Goal: Contribute content: Contribute content

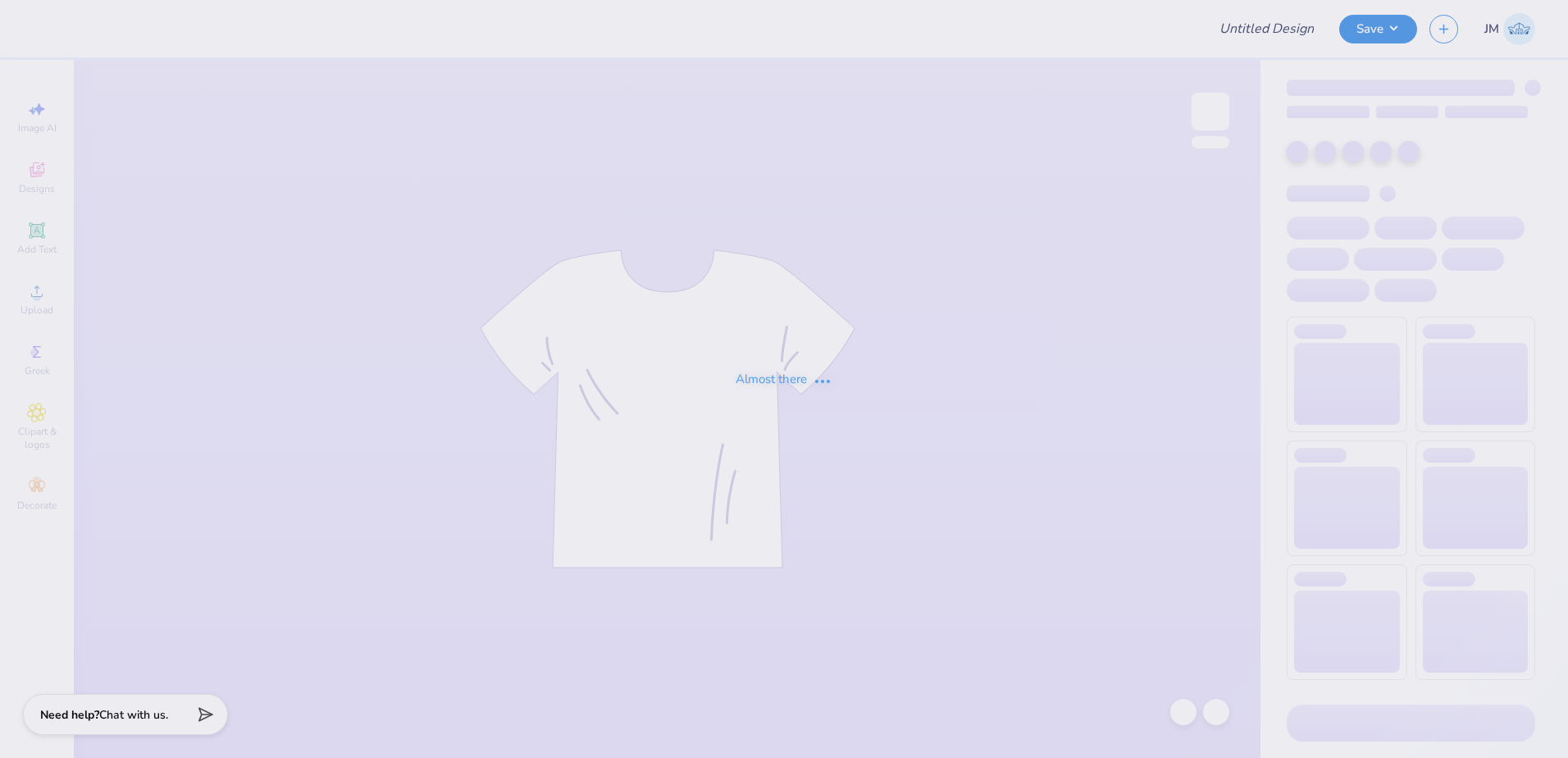
type input "Playa [PERSON_NAME] <> GJWW Swag"
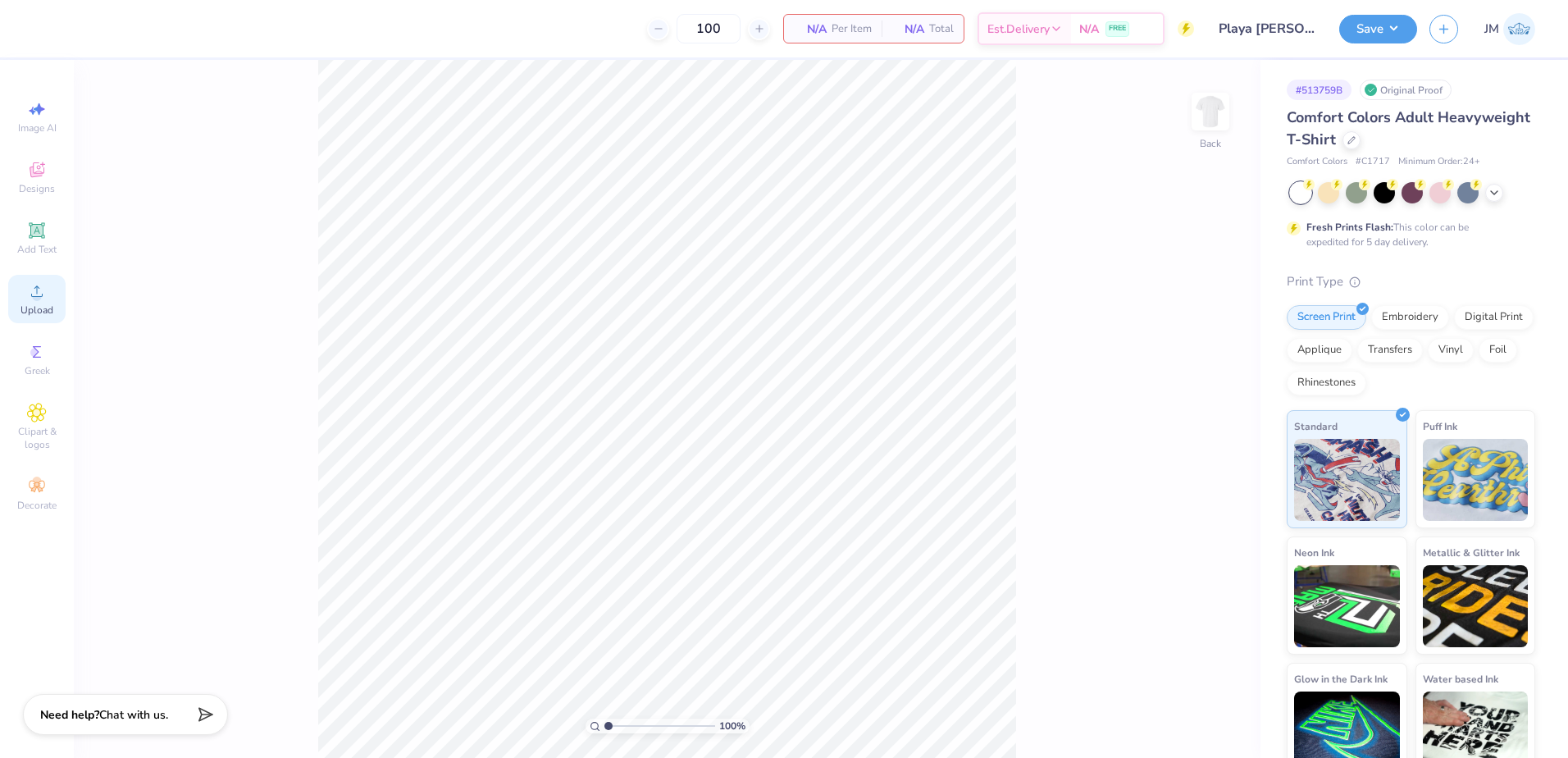
click at [37, 288] on icon at bounding box center [37, 290] width 11 height 11
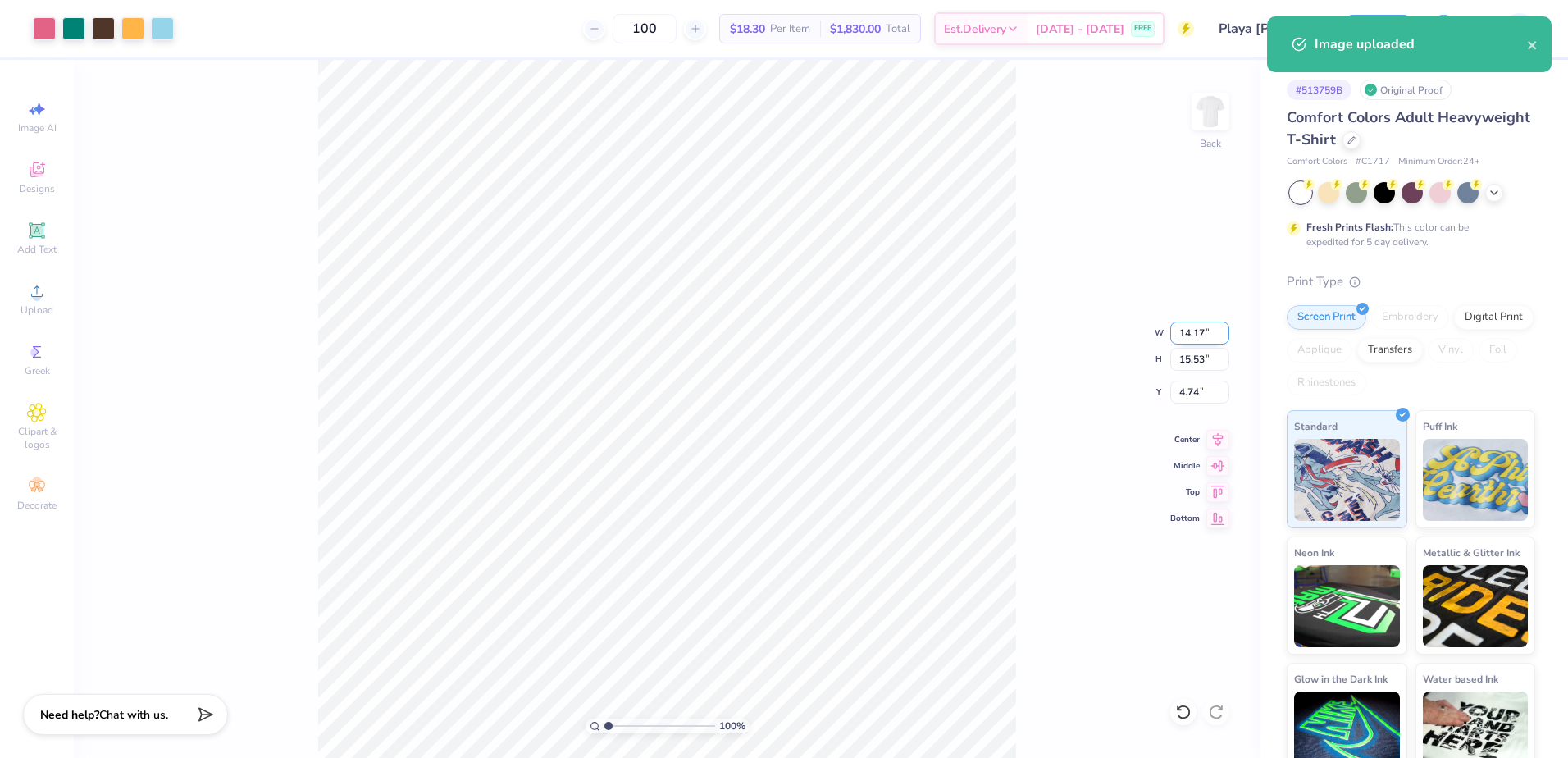
click at [1196, 330] on input "14.17" at bounding box center [1199, 333] width 59 height 23
type input "10.00"
type input "10.96"
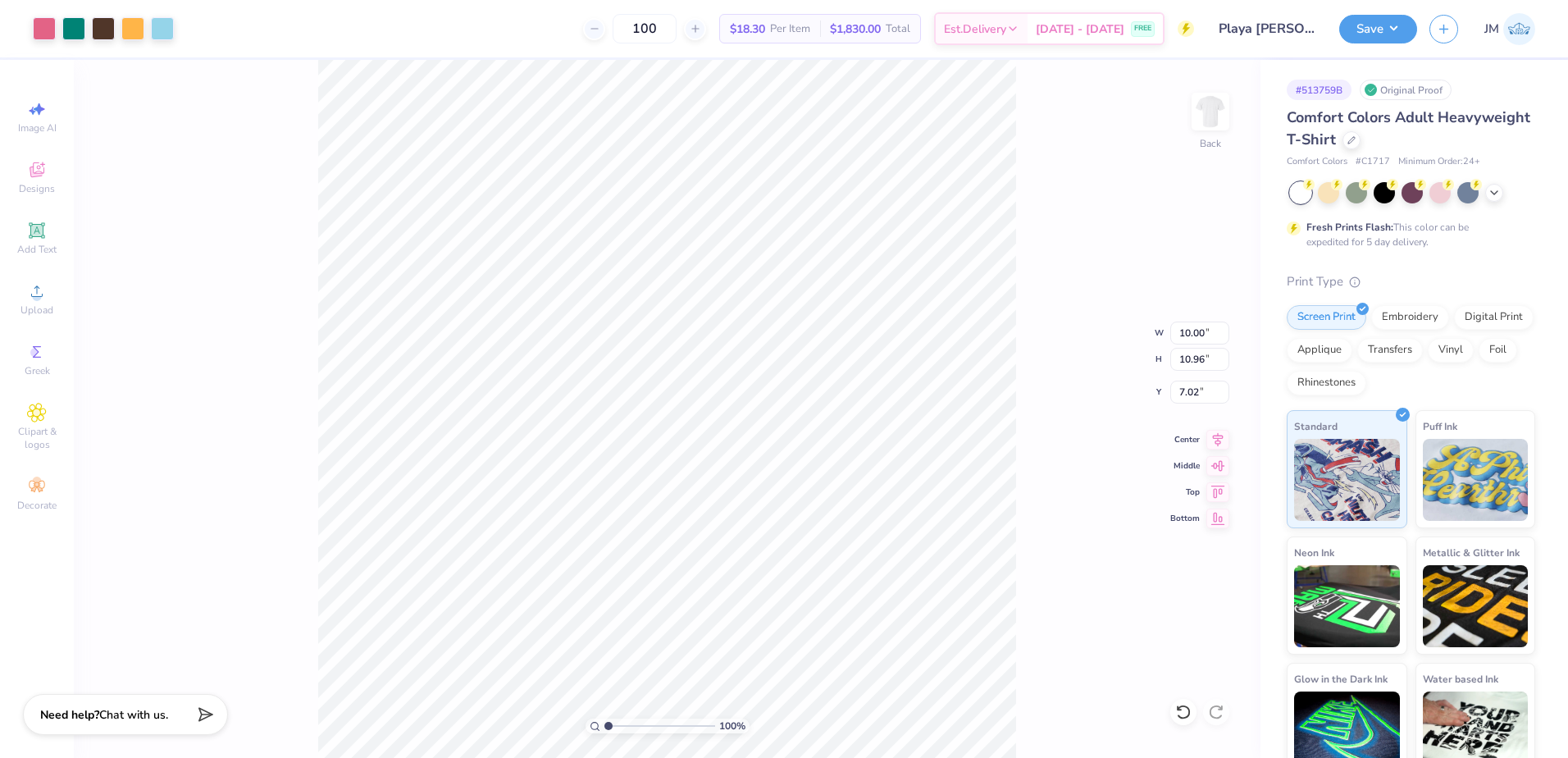
type input "3.00"
click at [35, 237] on icon at bounding box center [37, 230] width 15 height 15
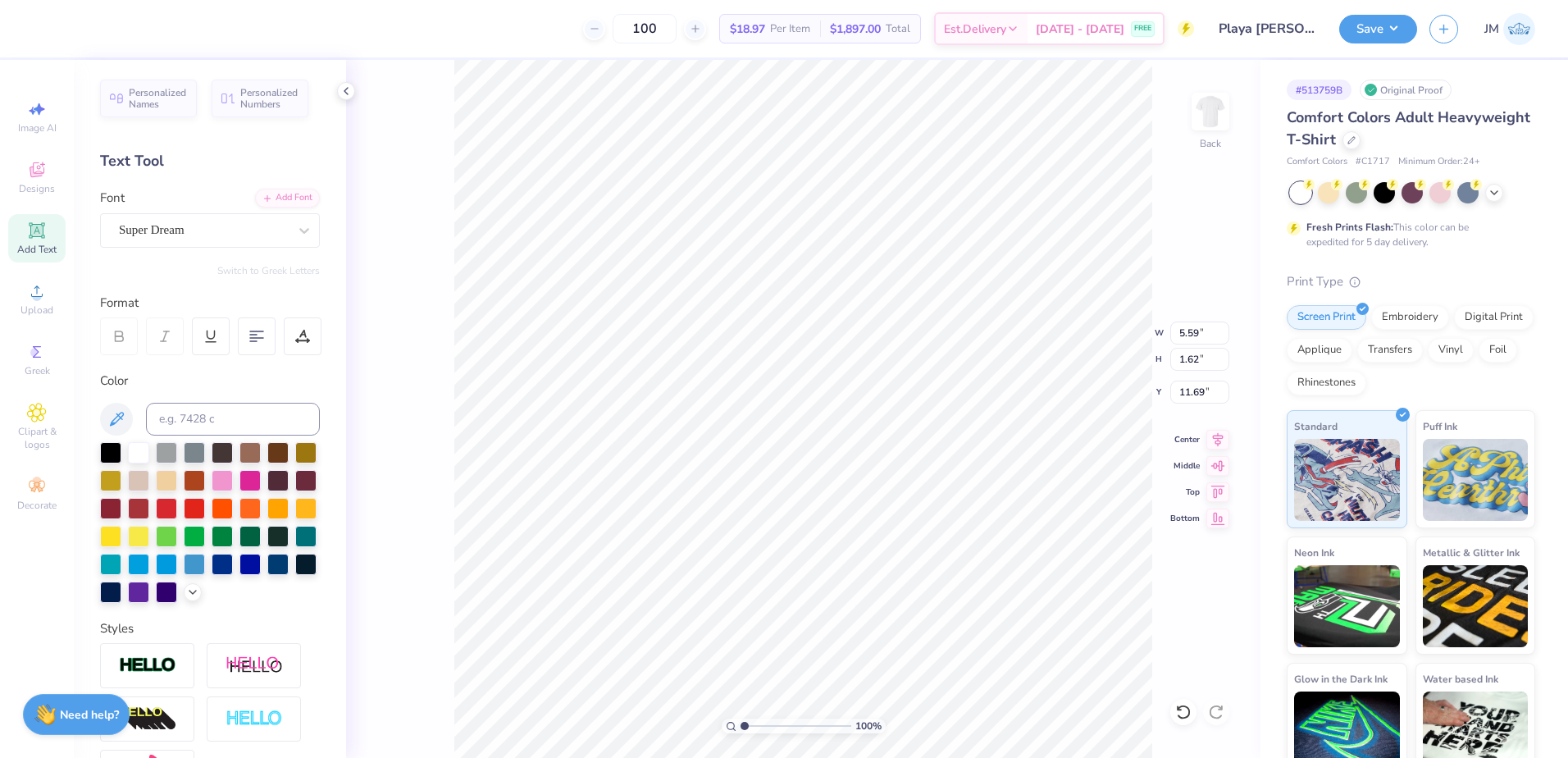
click at [266, 187] on div "Personalized Names Personalized Numbers Text Tool Add Font Font Super Dream Swi…" at bounding box center [210, 409] width 273 height 698
click at [274, 203] on div "Add Font" at bounding box center [288, 197] width 65 height 19
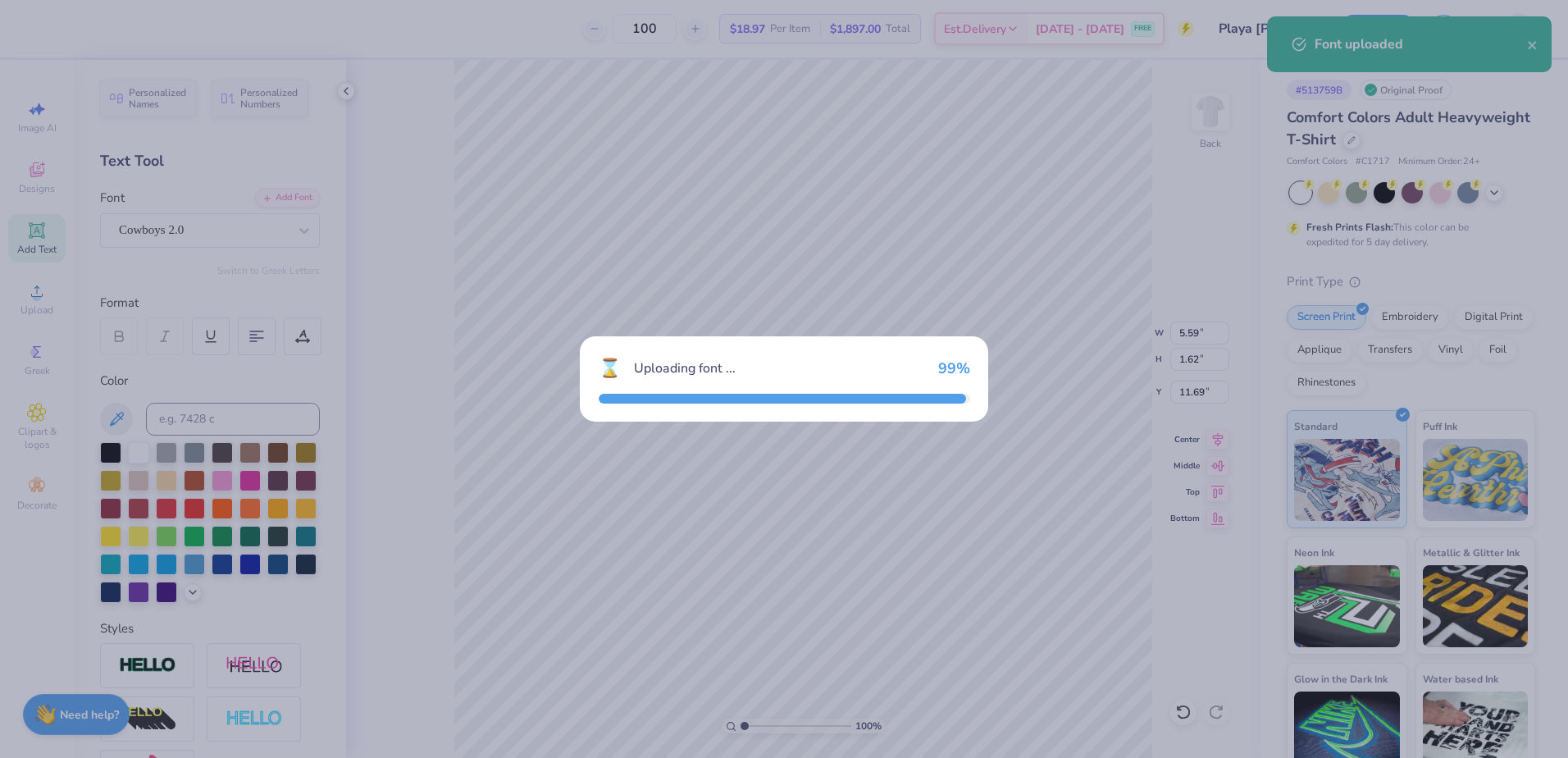
type input "6.73"
type input "1.71"
type input "11.65"
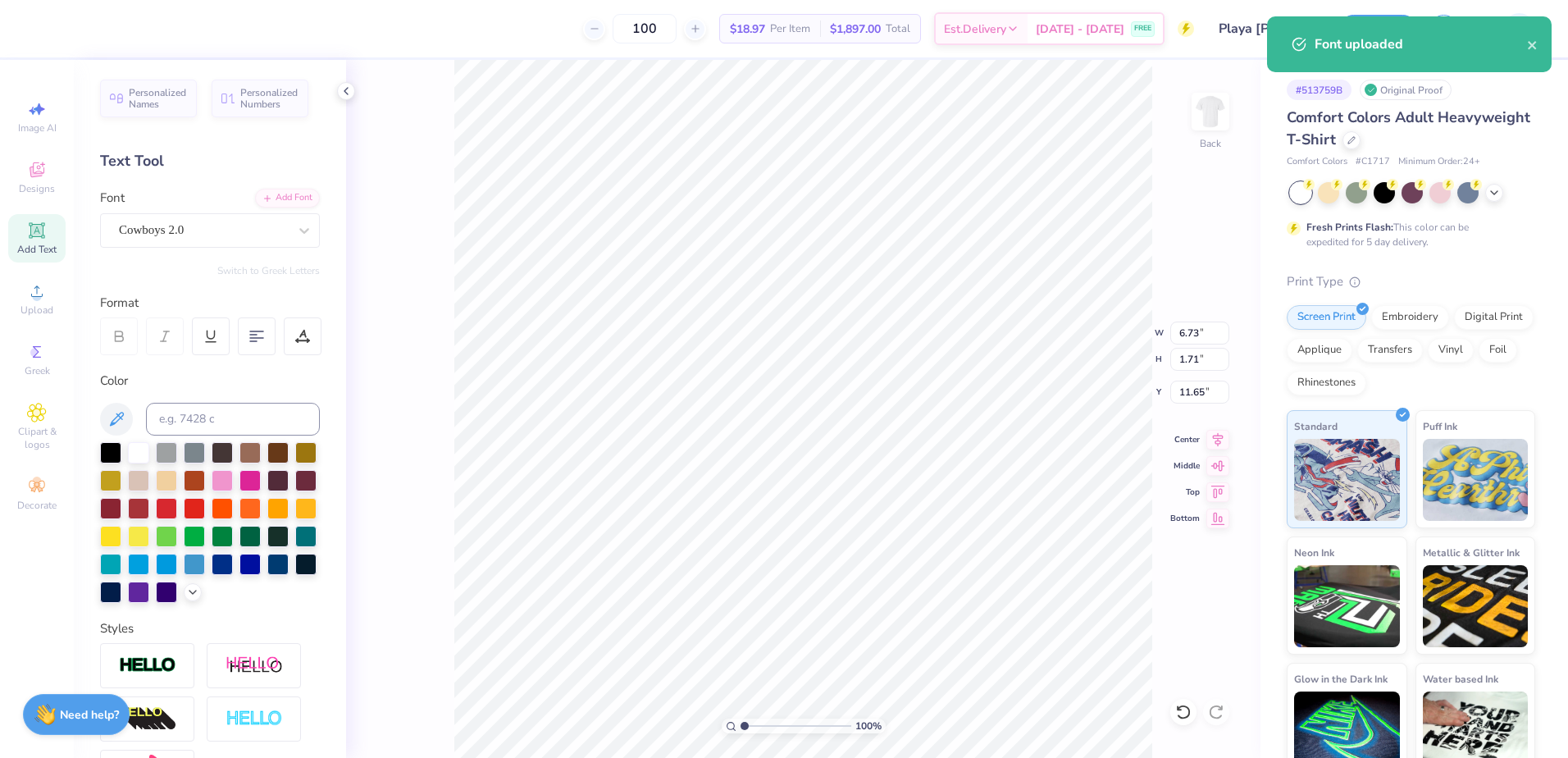
type input "10.00"
type input "10.96"
type input "3.00"
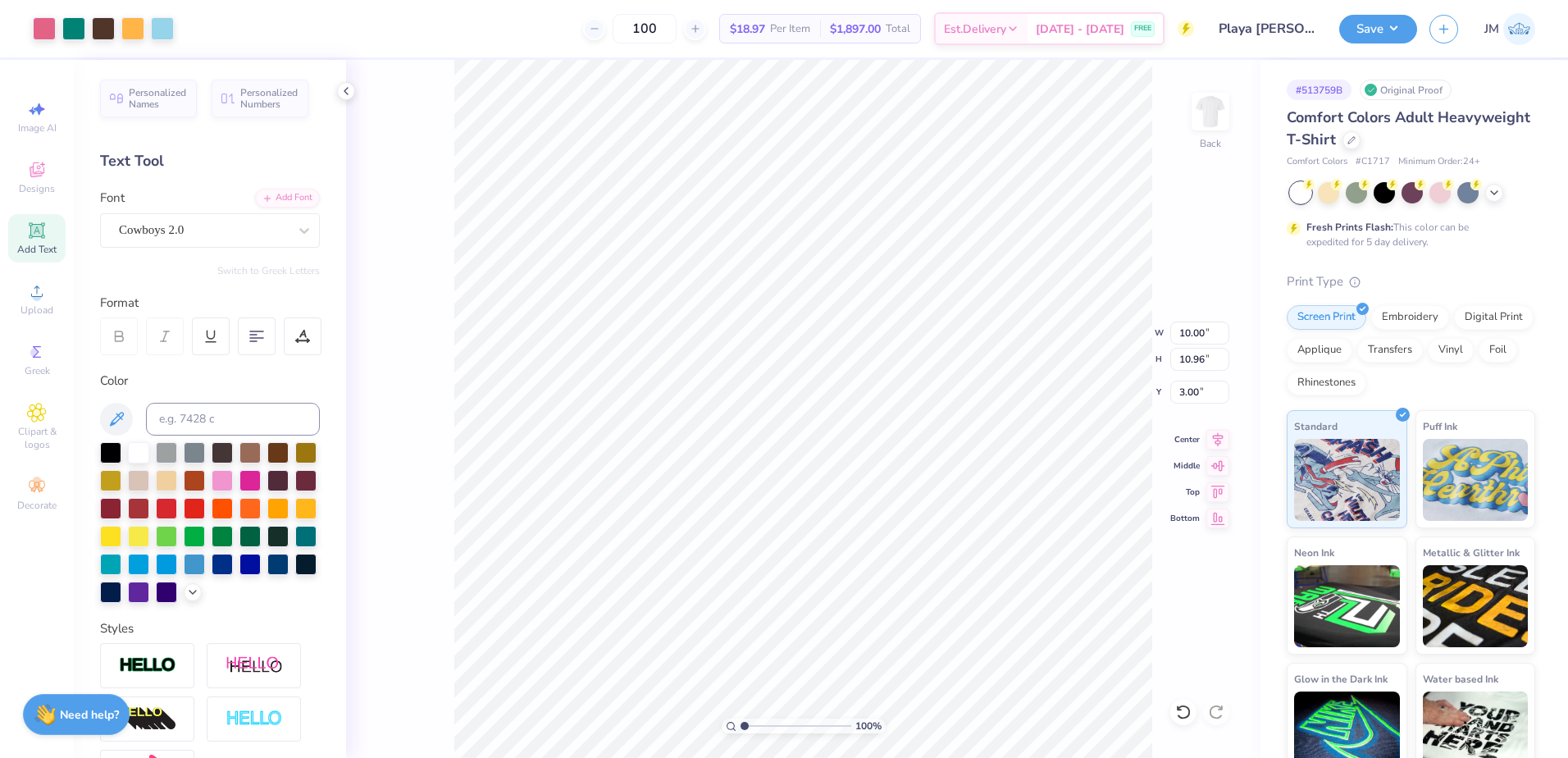
type input "6.73"
type input "1.71"
type input "14.76"
click at [214, 422] on input at bounding box center [233, 419] width 174 height 33
type input "7423"
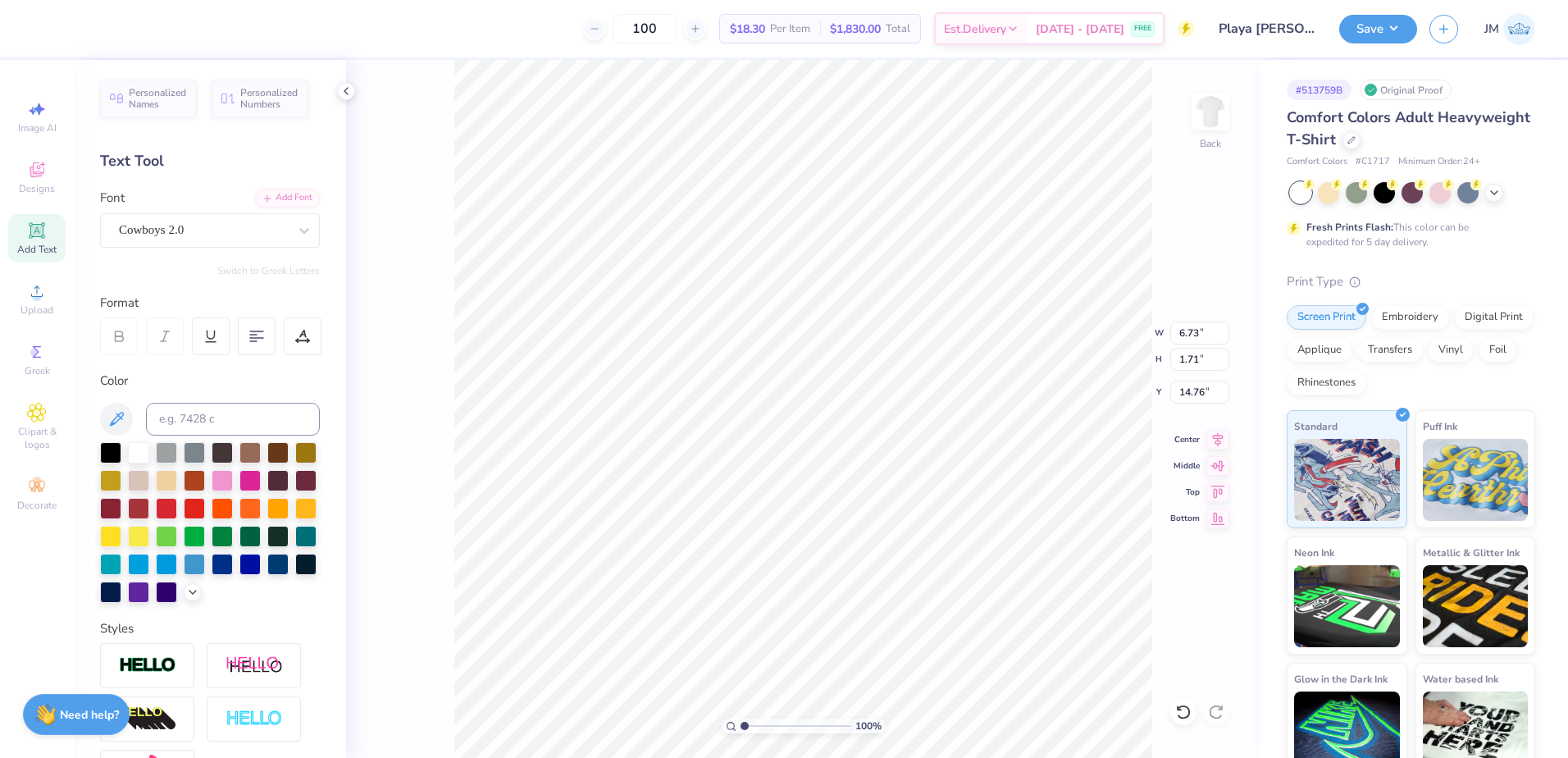
scroll to position [14, 3]
type input "10.00"
type input "10.96"
type input "3.00"
type input "3.12"
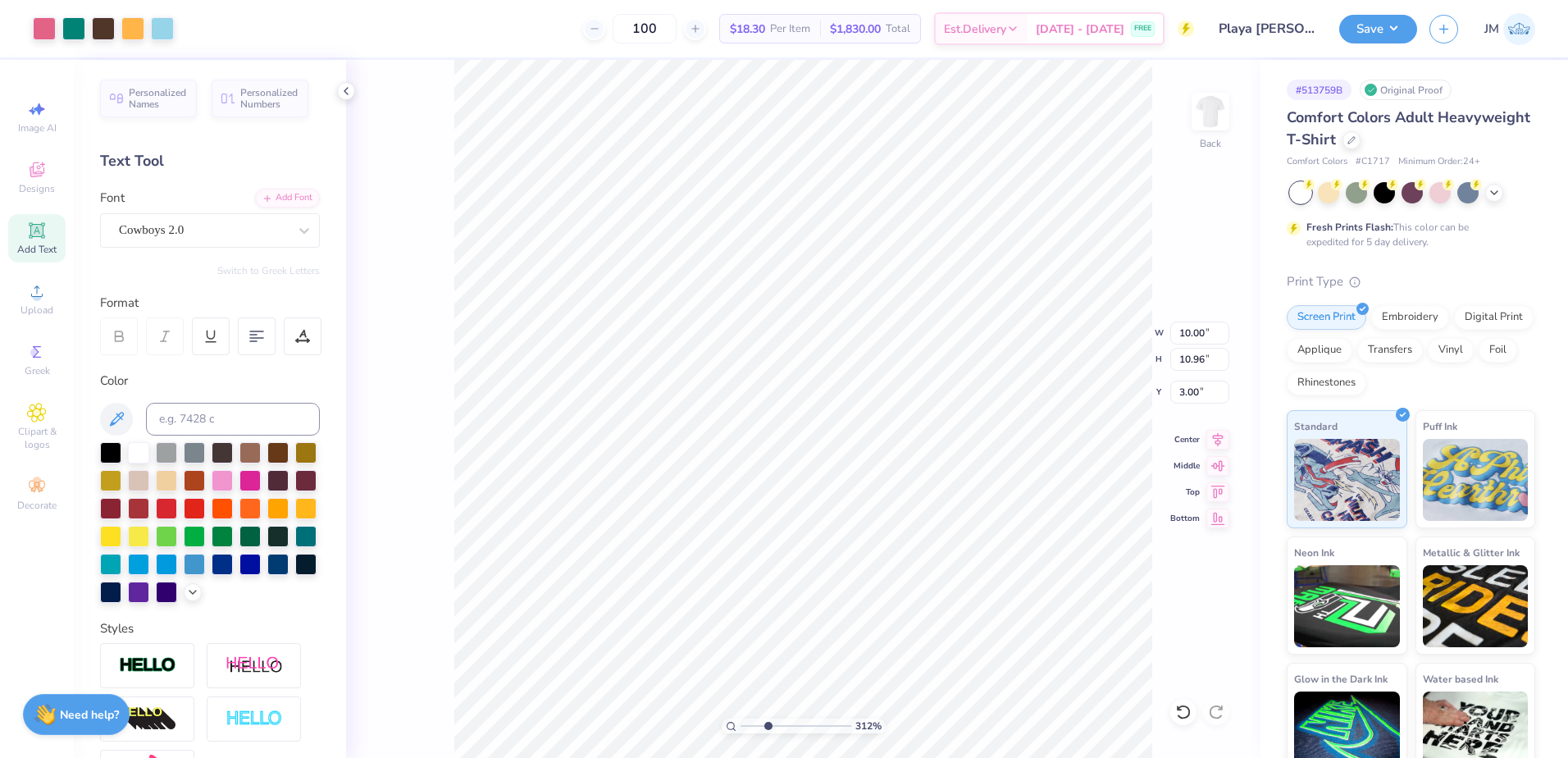
click at [767, 725] on input "range" at bounding box center [796, 726] width 111 height 14
type input "6.73"
type input "1.71"
type input "14.76"
type input "2.63"
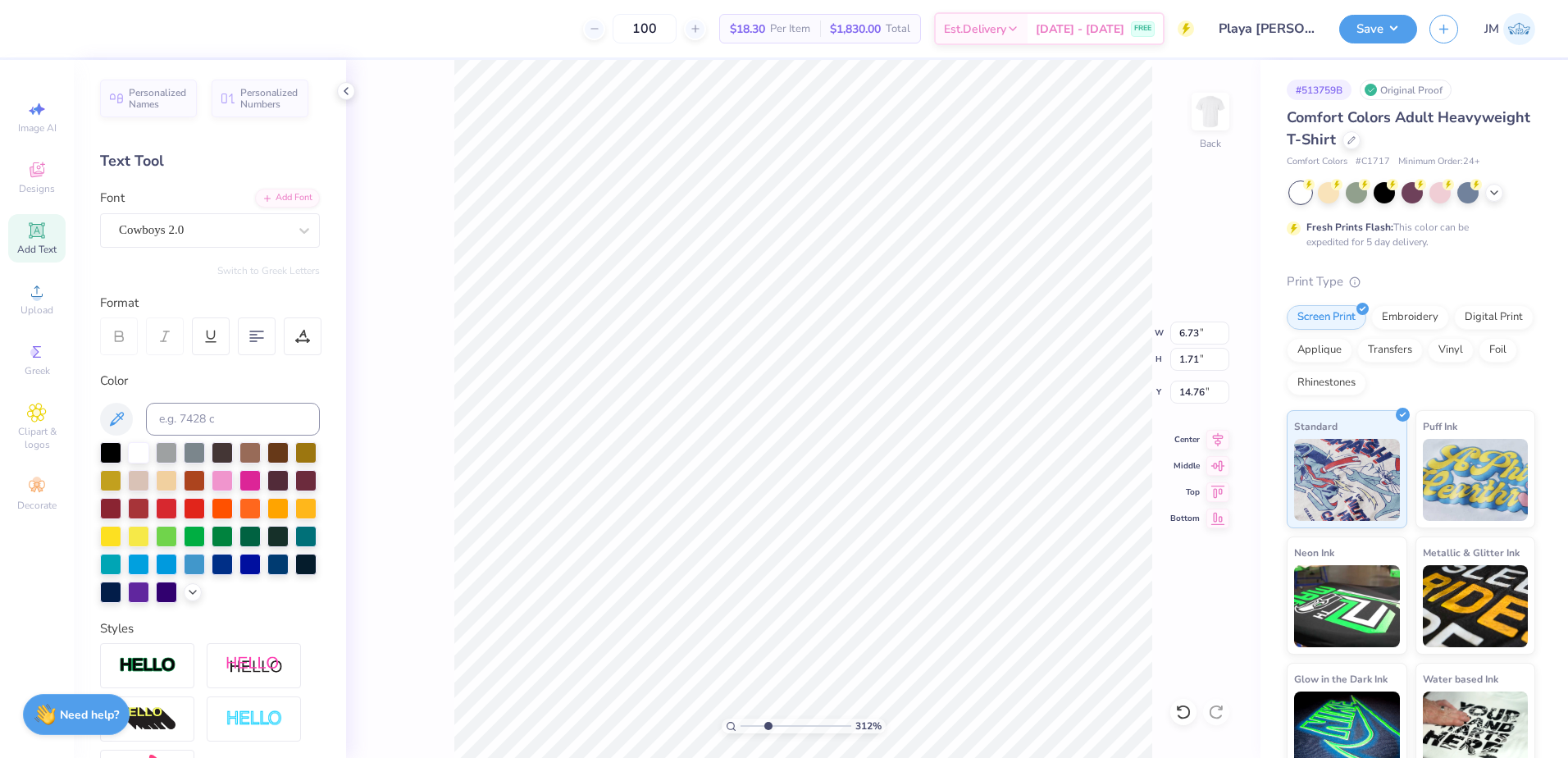
type input "0.67"
type input "14.35"
paste textarea "RIVIERA MAYA"
type textarea "RIVIERA MAYA"
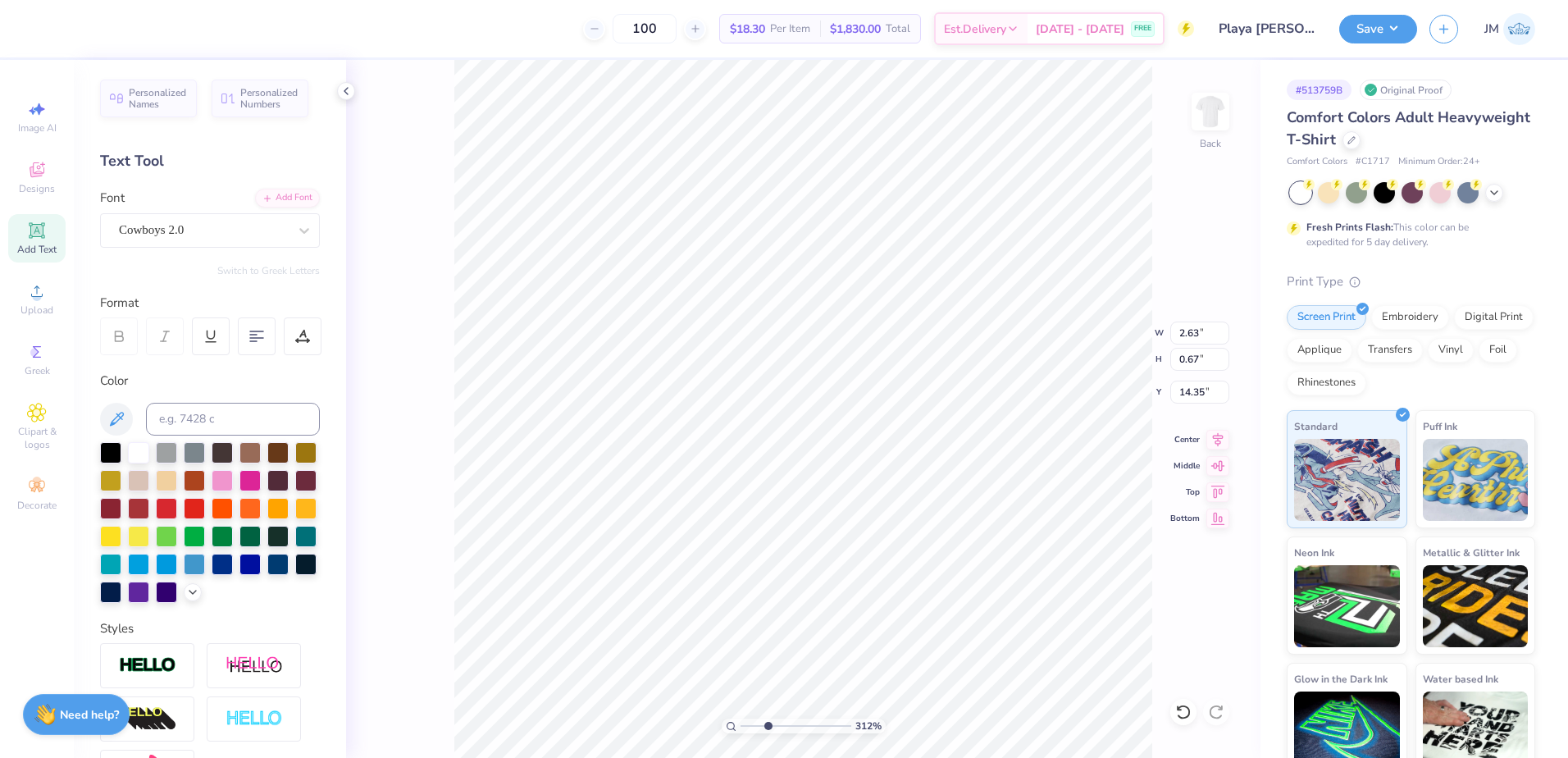
type input "10.00"
type input "10.96"
type input "3.00"
type input "6.89"
type input "0.67"
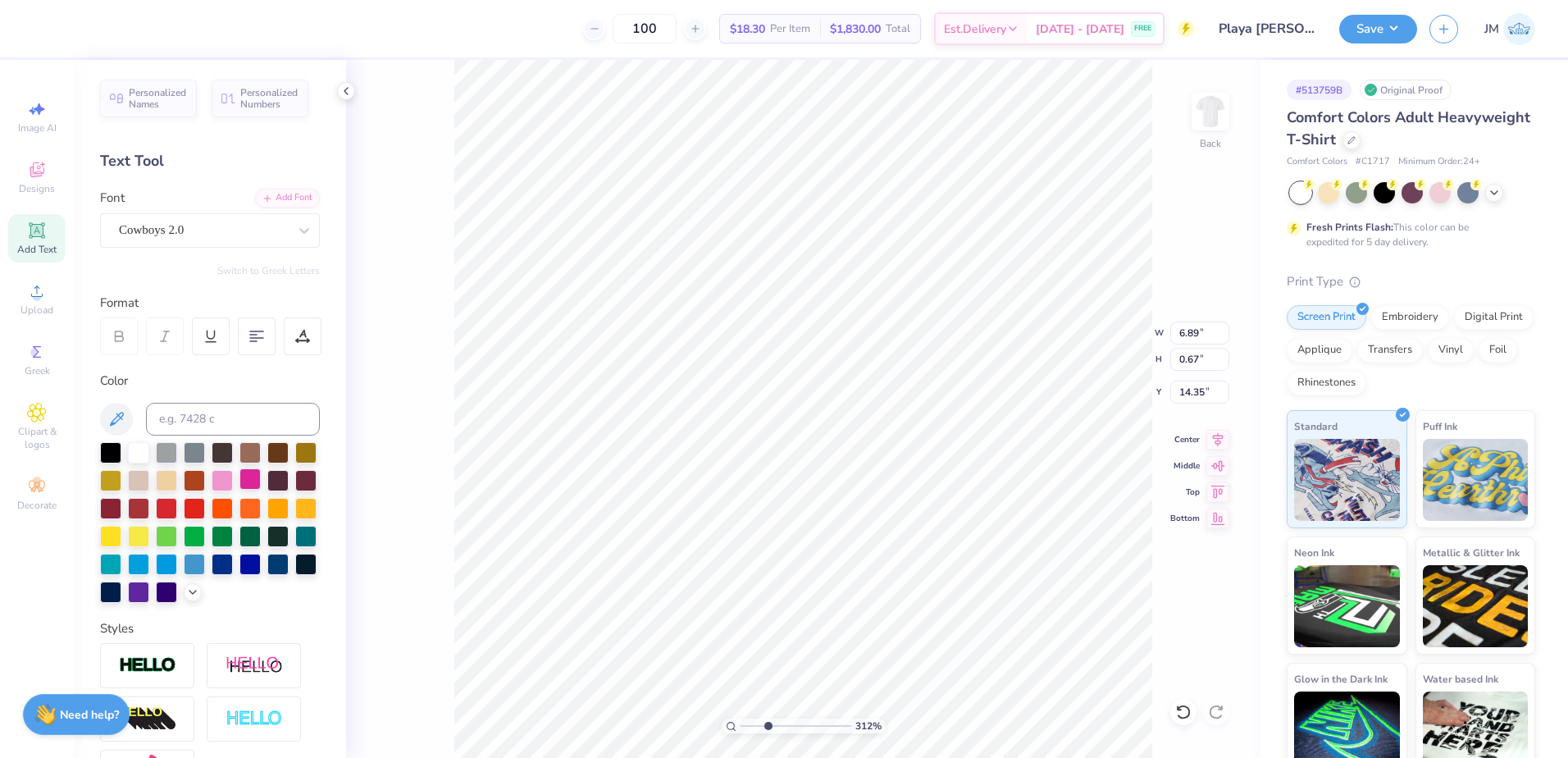
type input "14.27"
click at [300, 330] on icon at bounding box center [302, 336] width 14 height 14
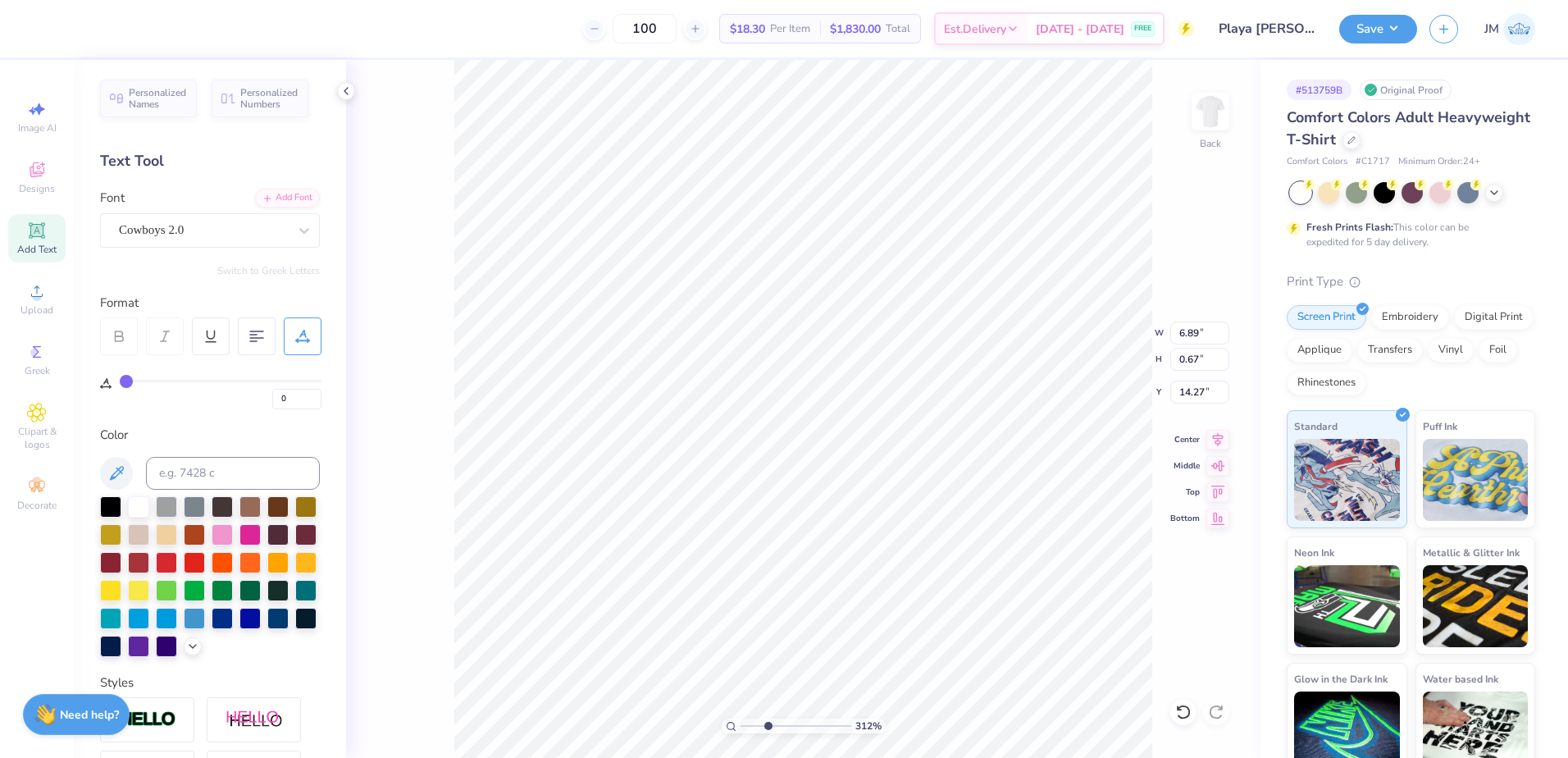
type input "11"
click at [146, 381] on input "range" at bounding box center [221, 381] width 202 height 3
type input "7.99"
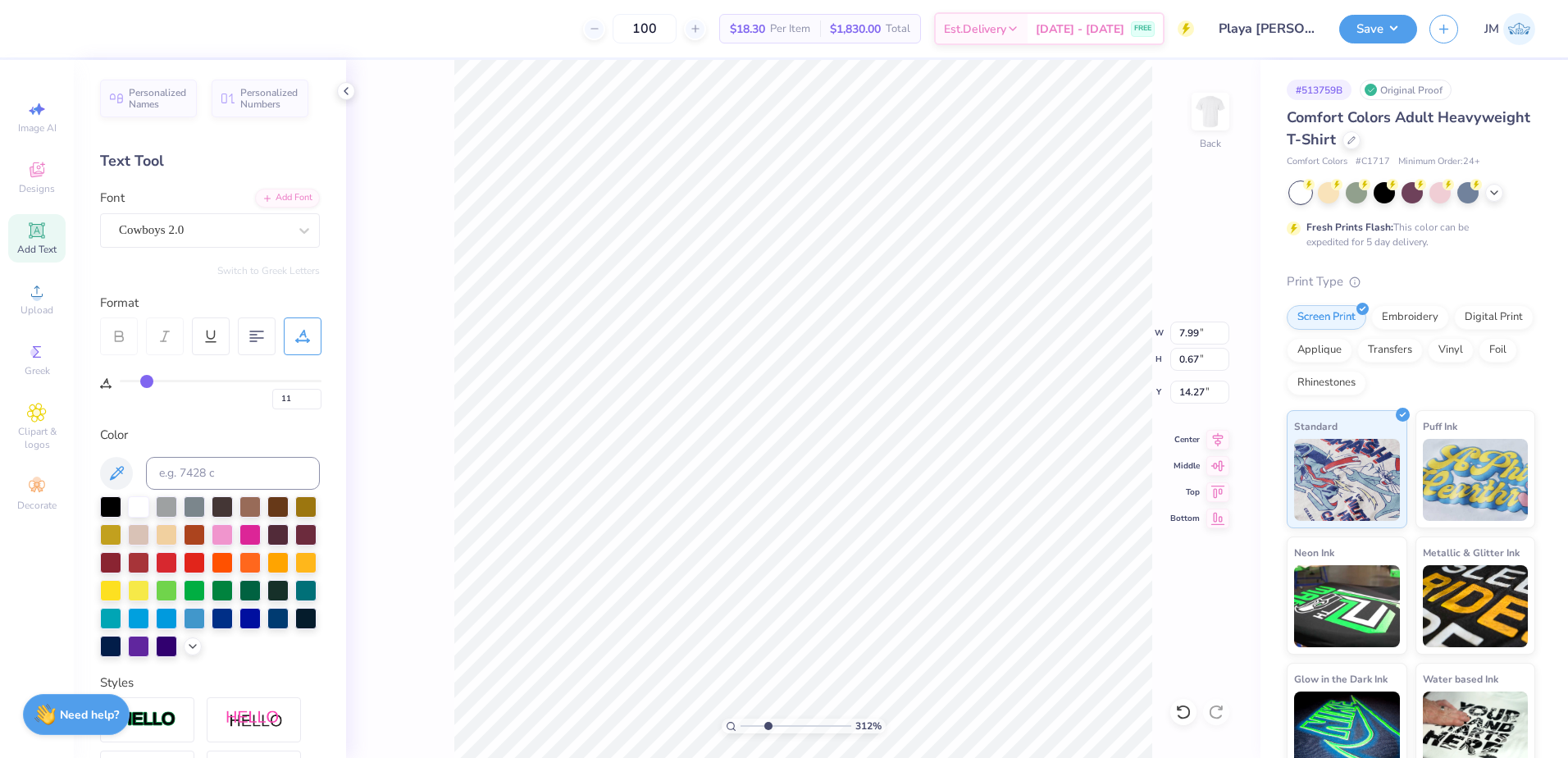
click at [186, 377] on div "11" at bounding box center [221, 390] width 202 height 37
type input "29"
click at [181, 381] on input "range" at bounding box center [221, 381] width 202 height 3
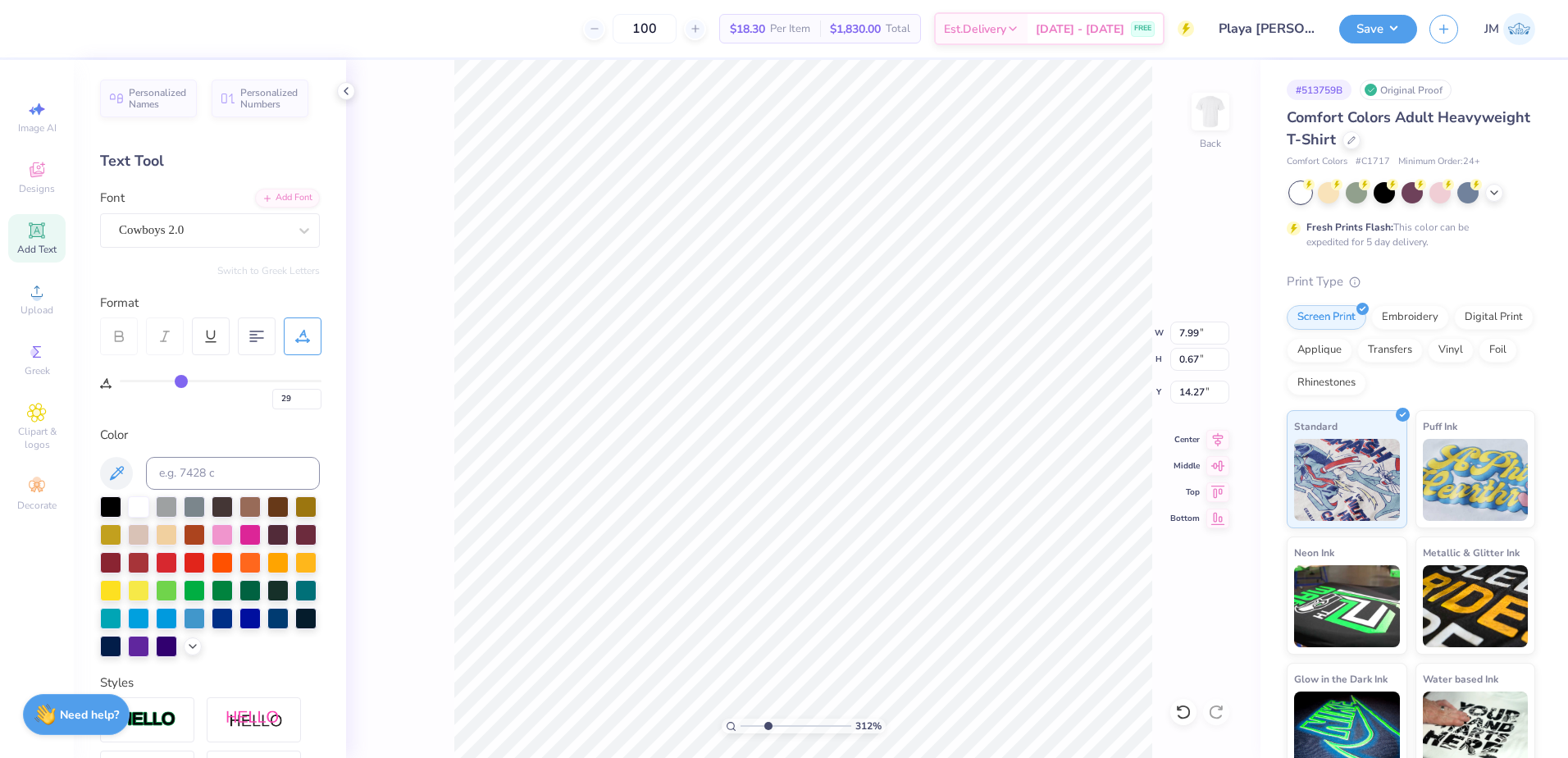
type input "9.77"
type input "2.53"
click at [761, 723] on input "range" at bounding box center [796, 726] width 111 height 14
type input "27"
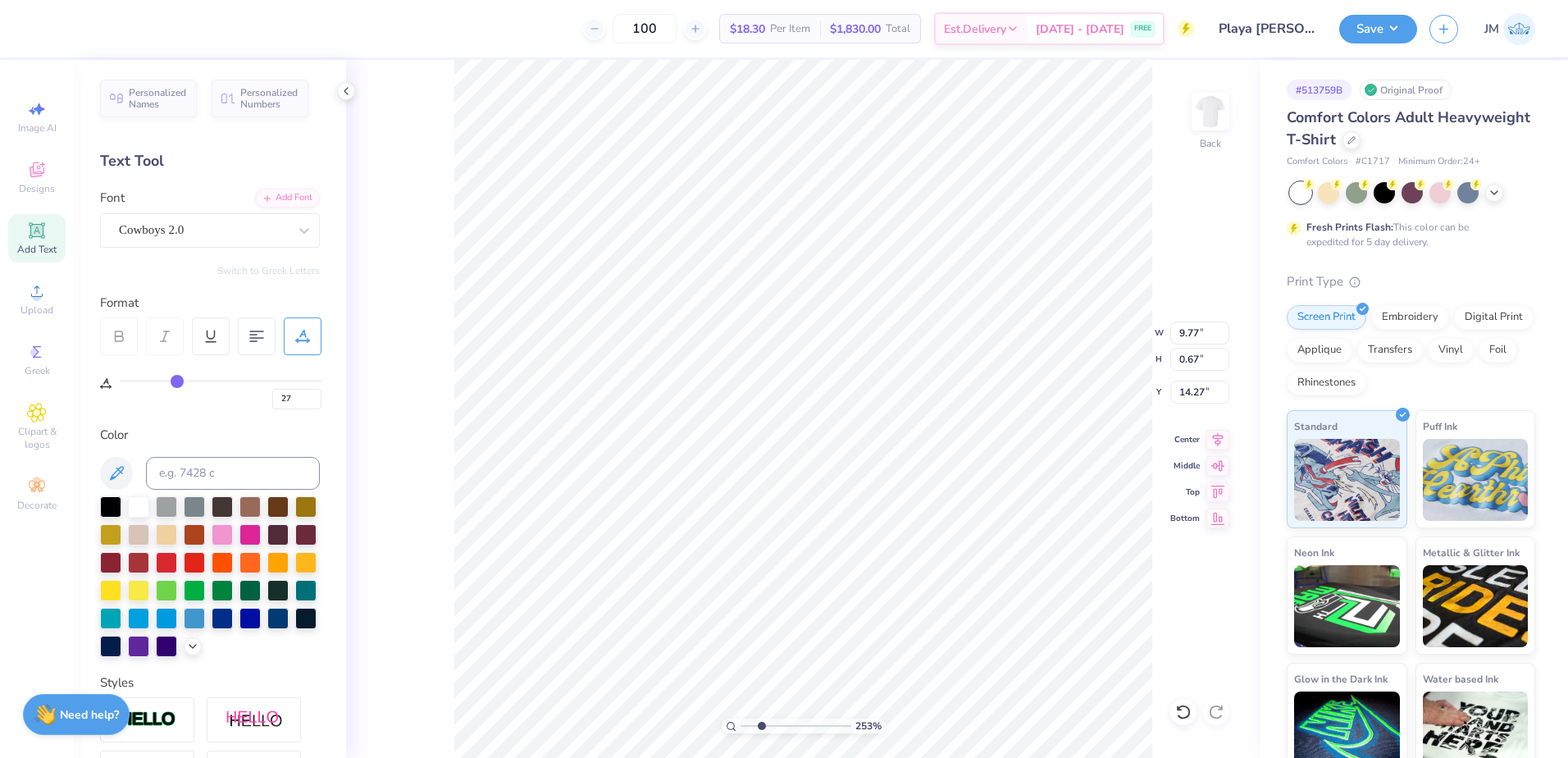
type input "26"
type input "24"
type input "23"
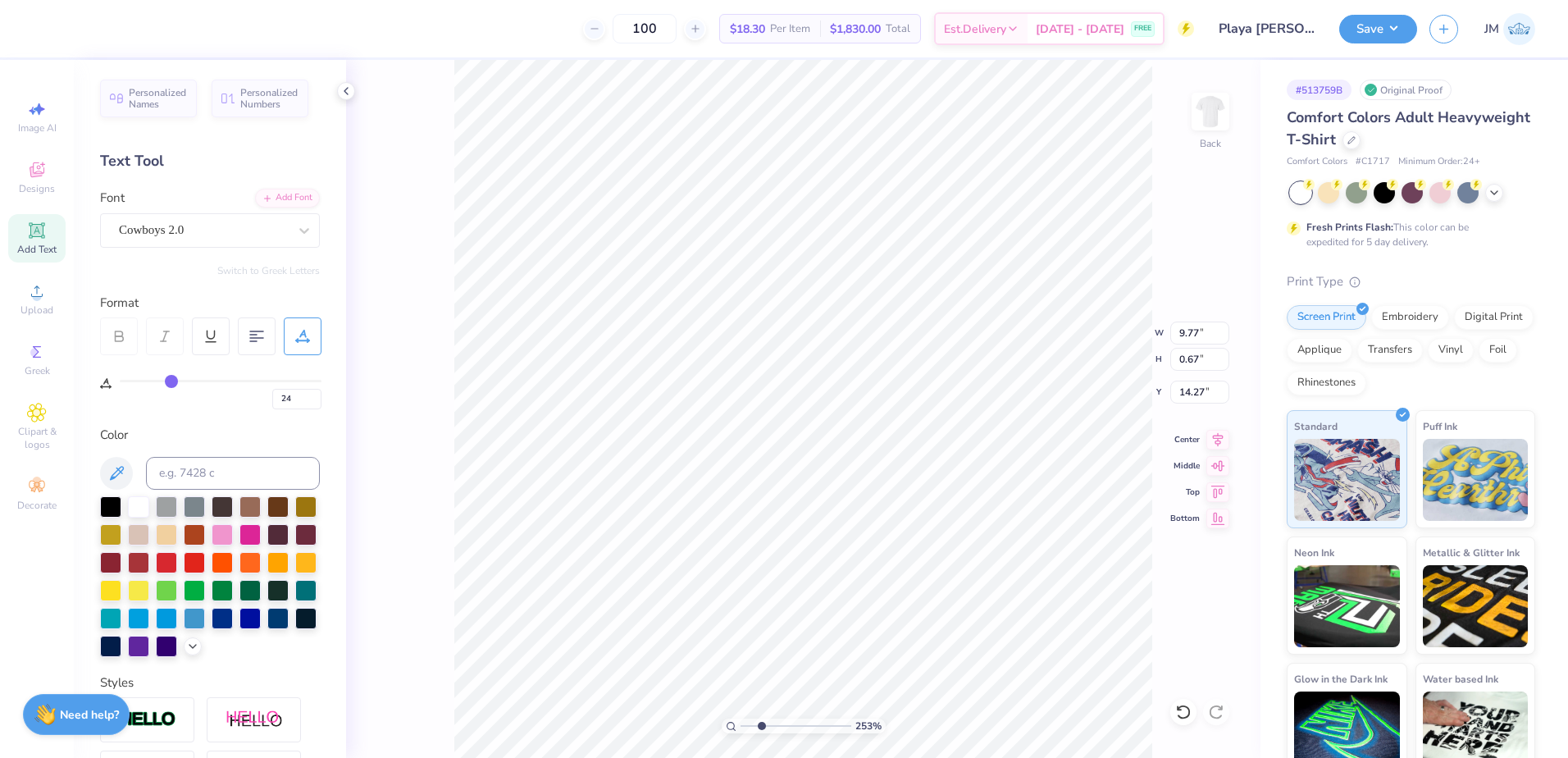
type input "23"
type input "9.28"
drag, startPoint x: 179, startPoint y: 377, endPoint x: 169, endPoint y: 376, distance: 10.0
type input "23"
click at [169, 380] on input "range" at bounding box center [221, 381] width 202 height 3
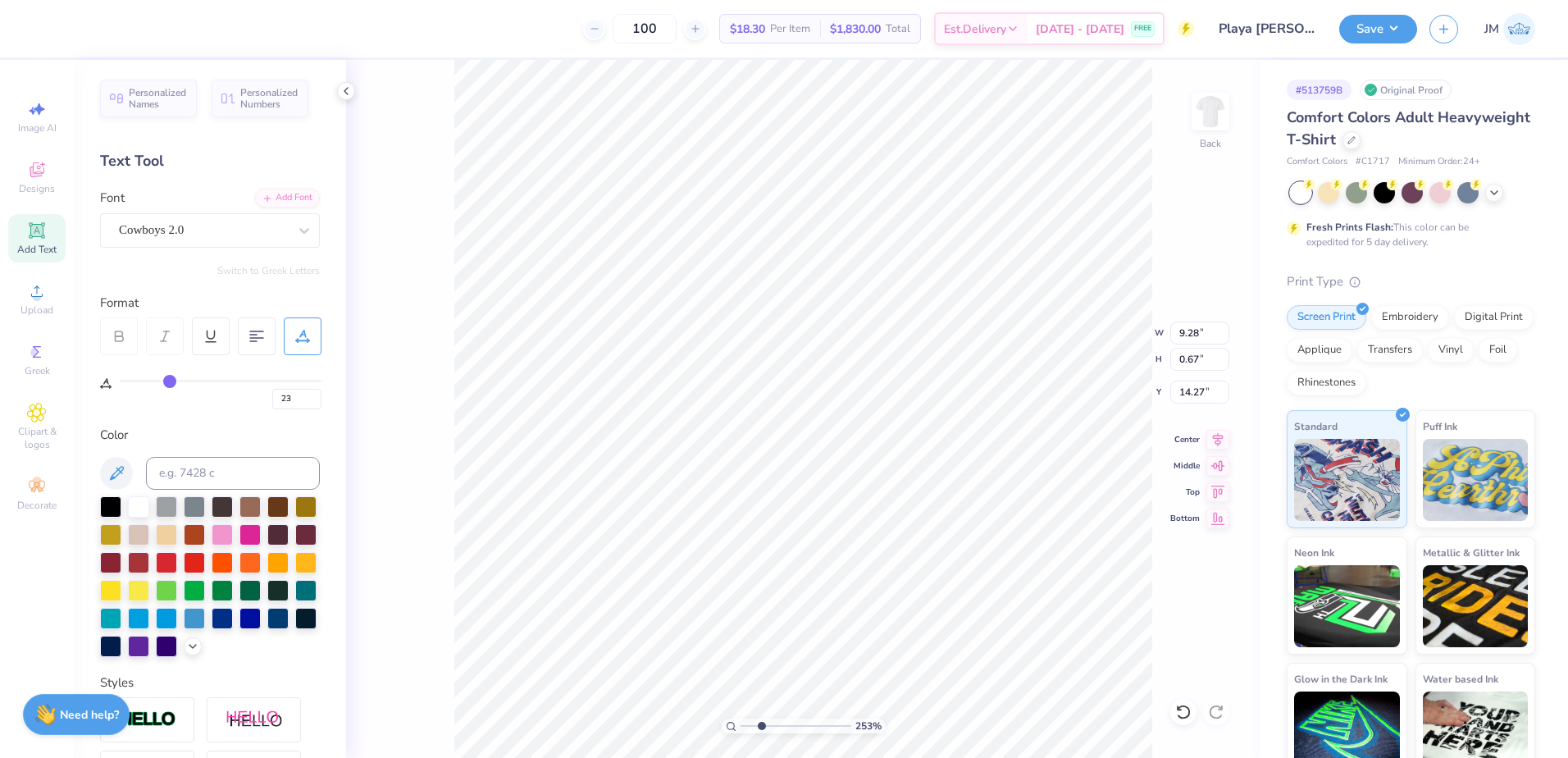
type input "9.18"
drag, startPoint x: 300, startPoint y: 395, endPoint x: 260, endPoint y: 393, distance: 40.0
click at [260, 393] on div "23" at bounding box center [221, 394] width 202 height 30
type input "20"
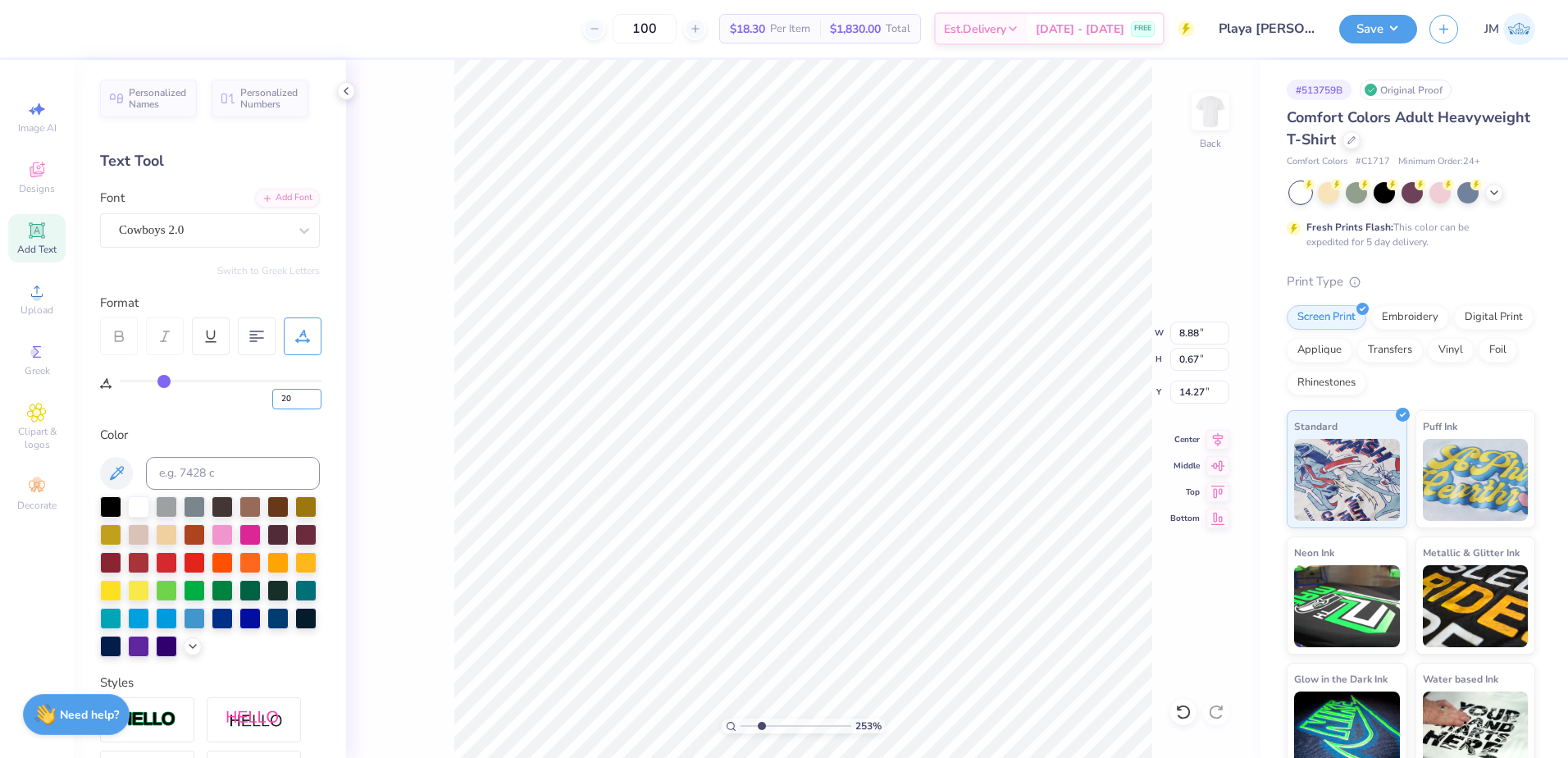
type input "5.32"
type input "0.40"
type input "14.13"
type input "10.00"
type input "10.96"
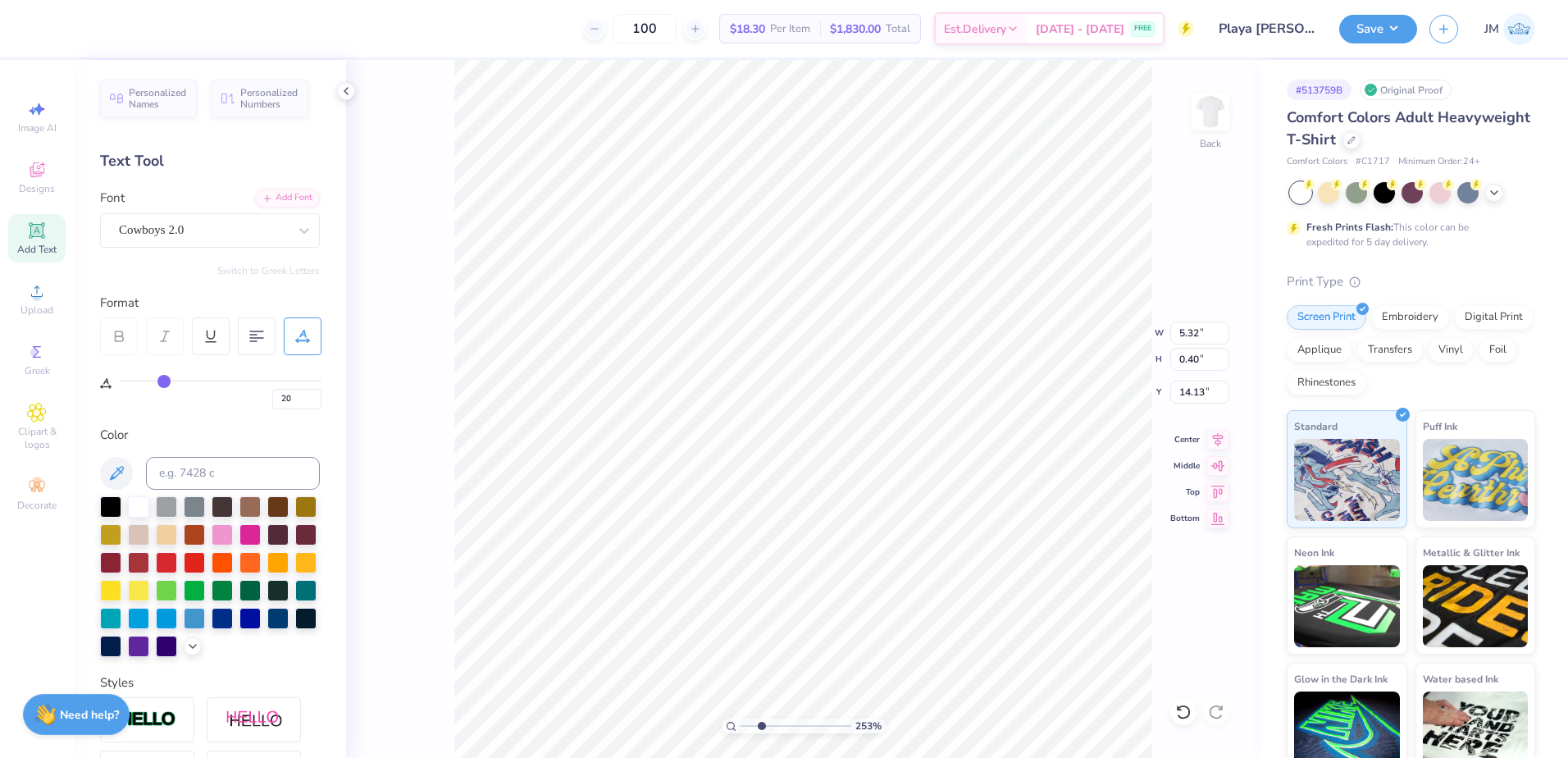
type input "3.00"
click at [46, 290] on icon at bounding box center [37, 290] width 20 height 20
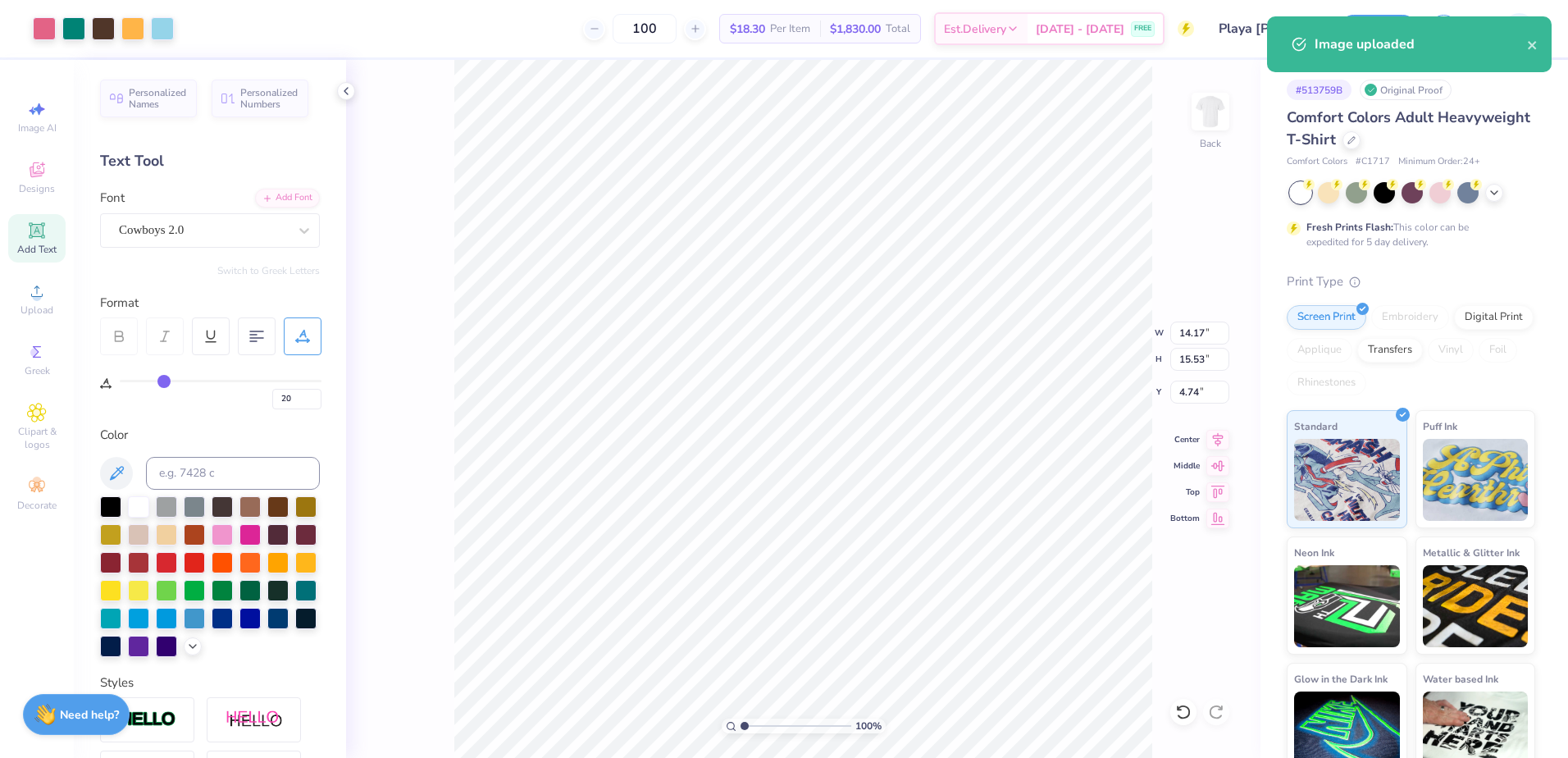
drag, startPoint x: 755, startPoint y: 722, endPoint x: 721, endPoint y: 718, distance: 34.2
type input "1"
click at [741, 719] on input "range" at bounding box center [796, 726] width 111 height 14
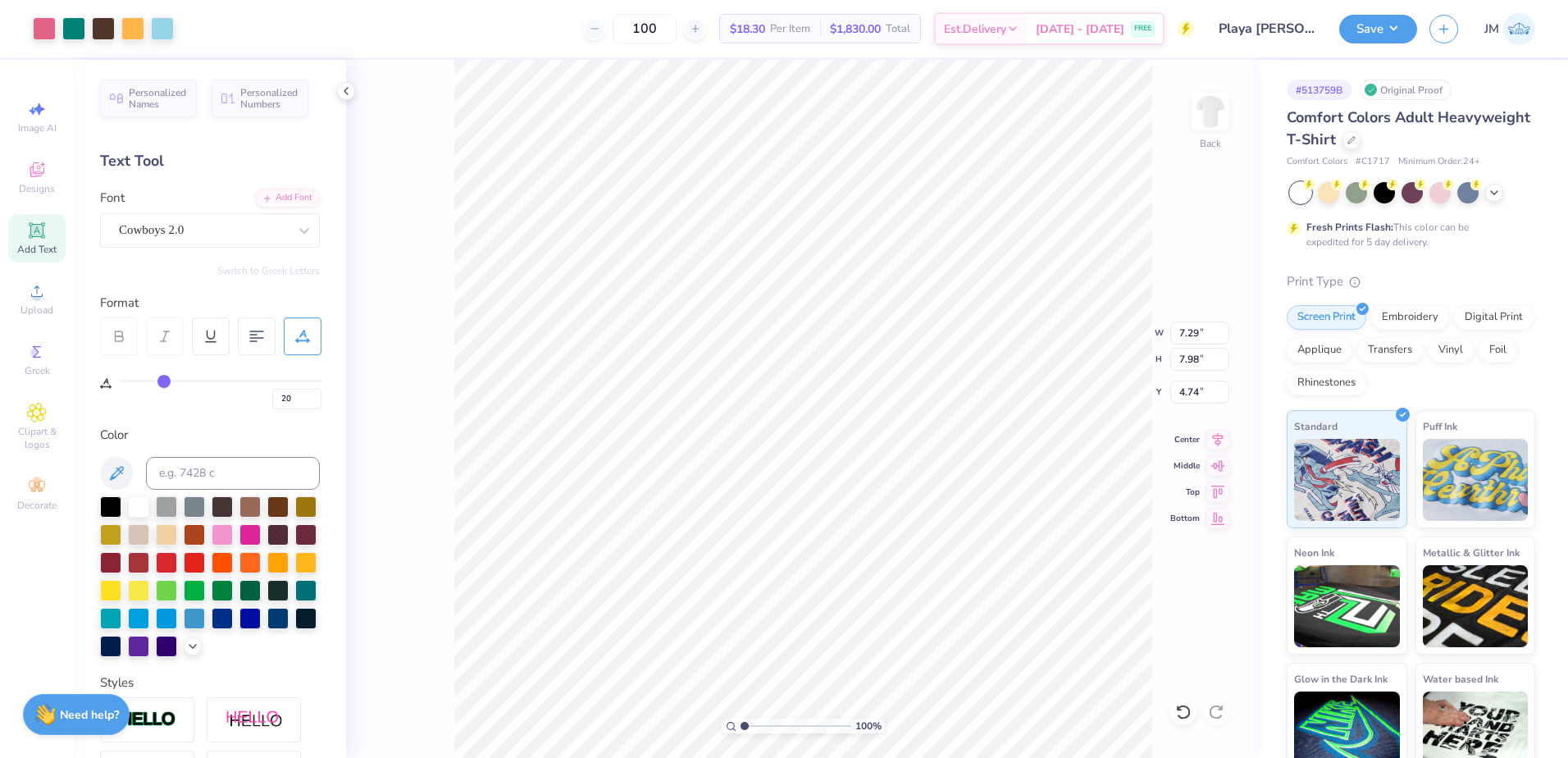
type input "7.29"
type input "7.98"
type input "5.27"
type input "2.01"
click at [755, 724] on input "range" at bounding box center [796, 726] width 111 height 14
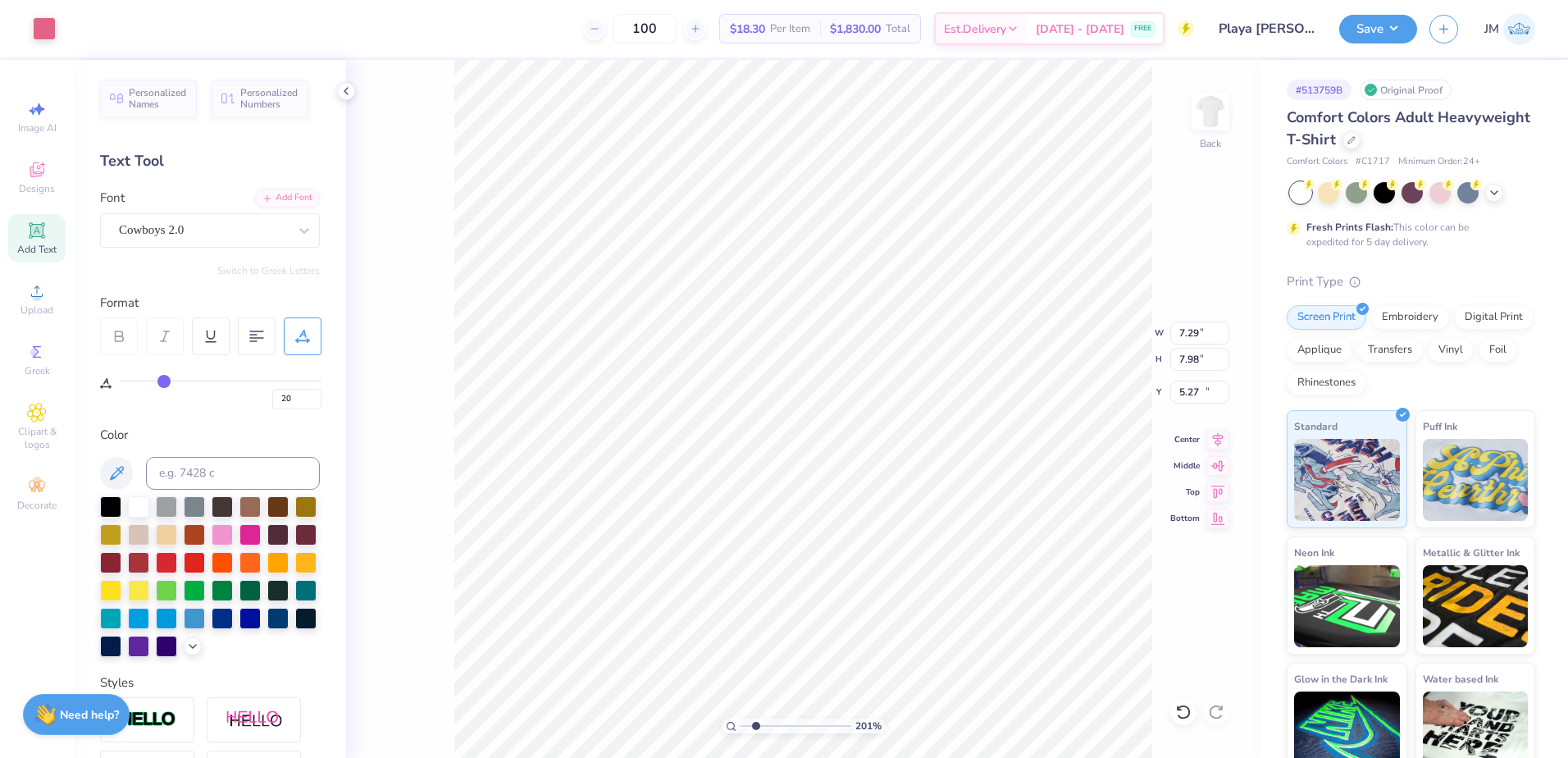
type input "5.32"
type input "0.40"
type input "13.49"
type input "2.83"
click at [765, 721] on input "range" at bounding box center [796, 726] width 111 height 14
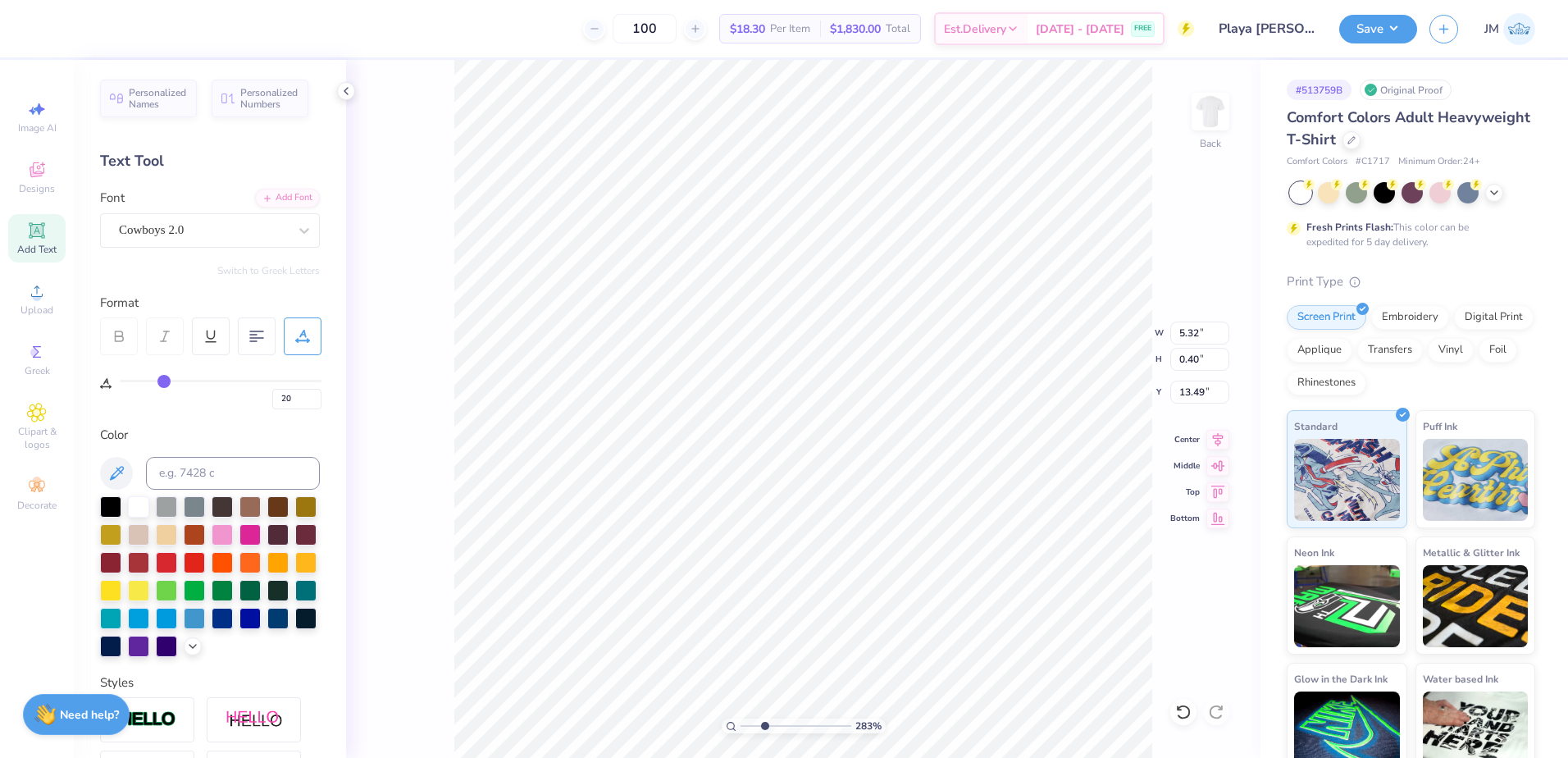
type input "3.58"
type input "0.27"
type input "13.86"
type textarea "[DATE], 2026"
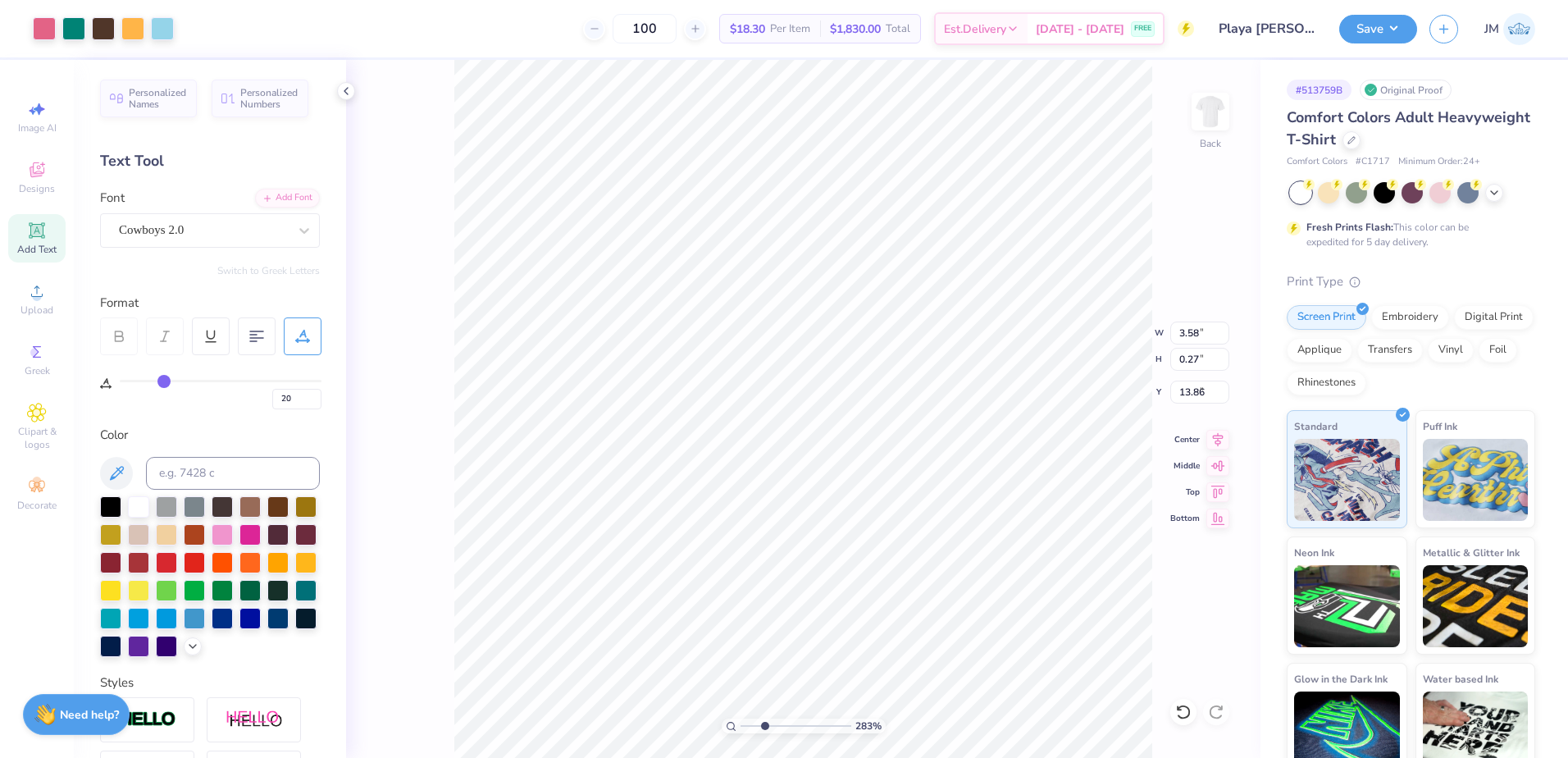
type input "7.29"
type input "7.98"
type input "5.27"
type input "5.17"
type input "0.27"
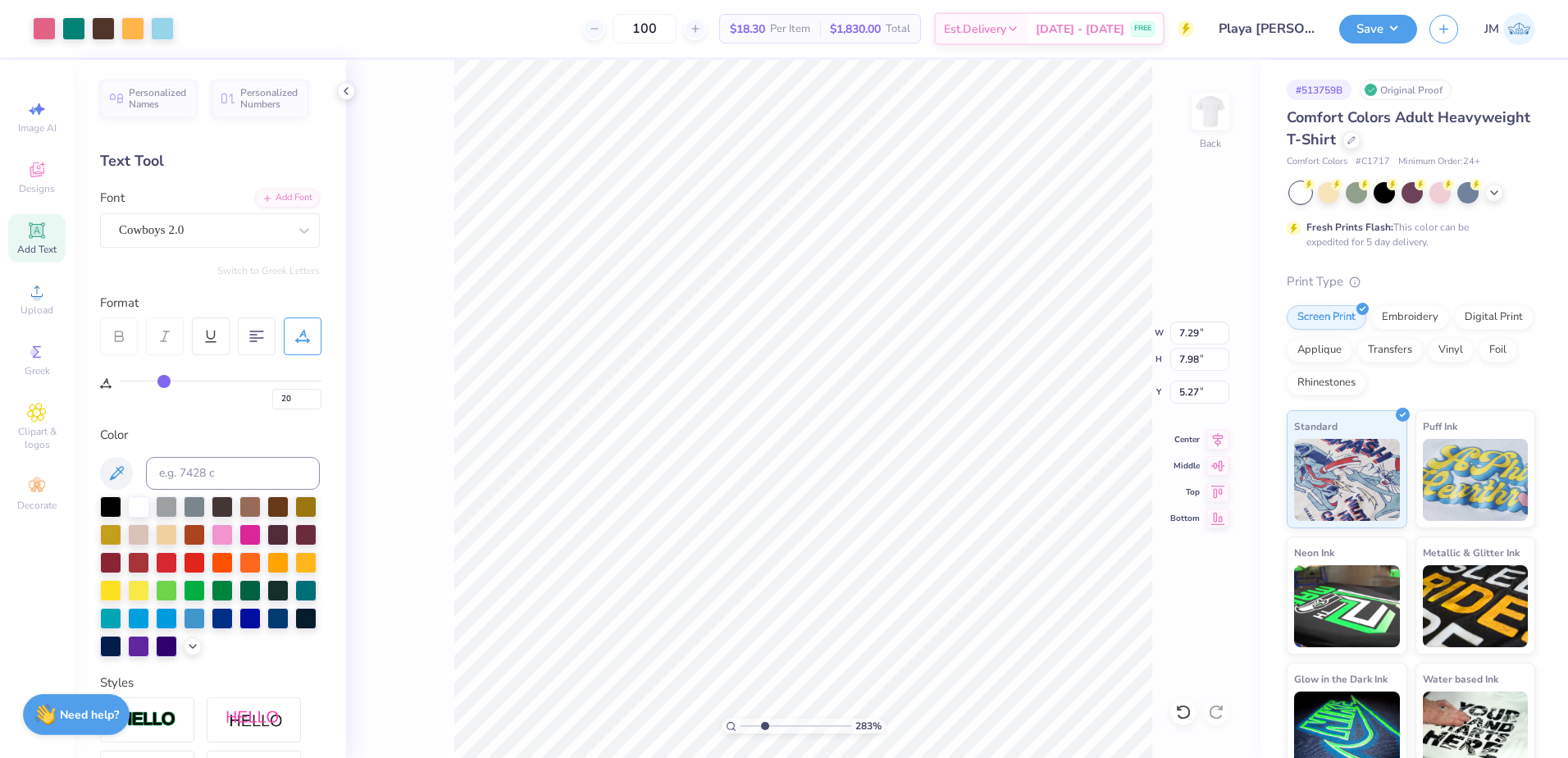
type input "13.86"
type input "3.79"
type input "0.20"
type input "13.89"
type input "3.72"
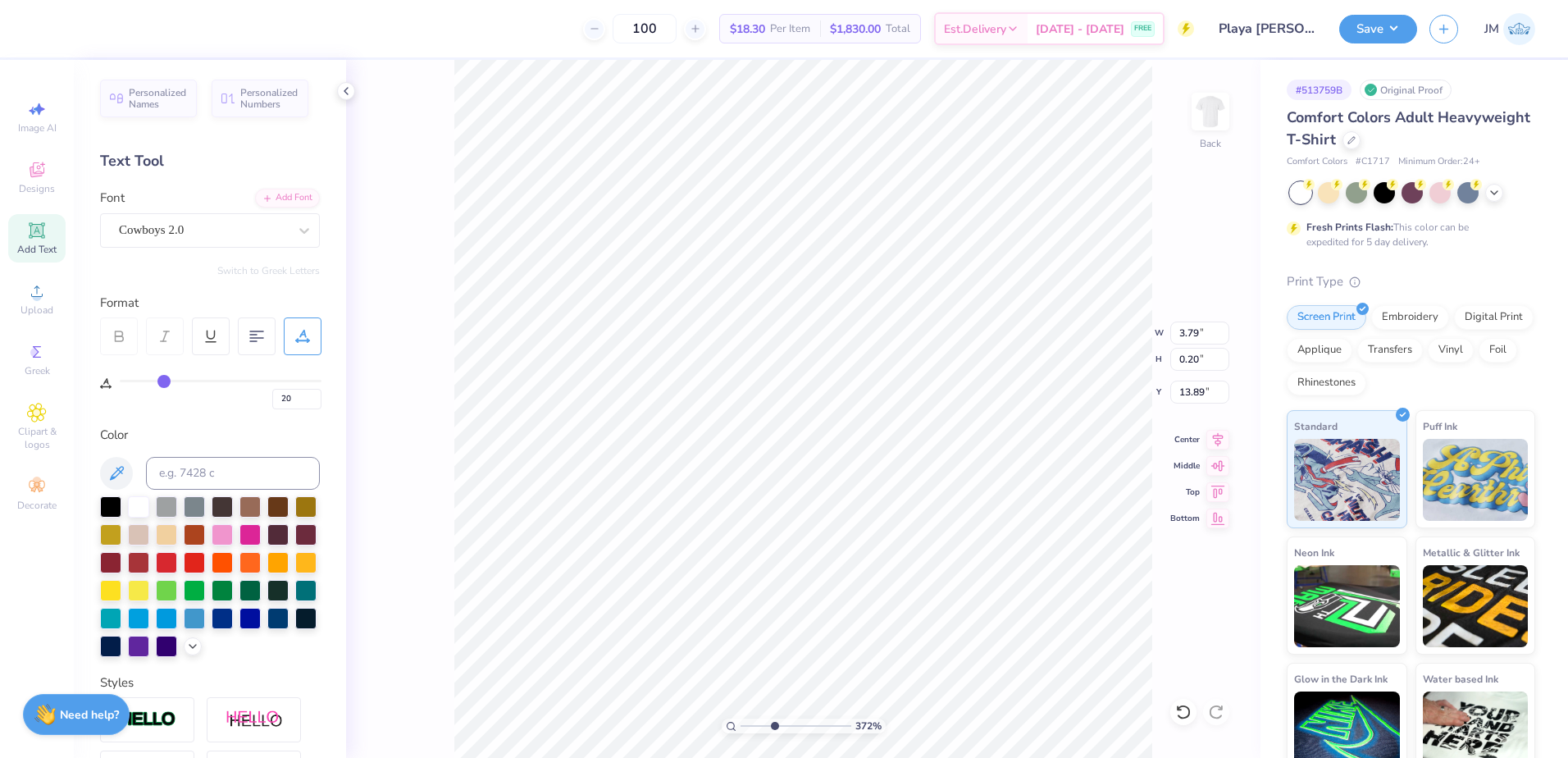
click at [774, 721] on input "range" at bounding box center [796, 726] width 111 height 14
type input "3.08"
type input "0.16"
type input "14.33"
click at [199, 221] on div "Cowboys 2.0" at bounding box center [204, 230] width 172 height 26
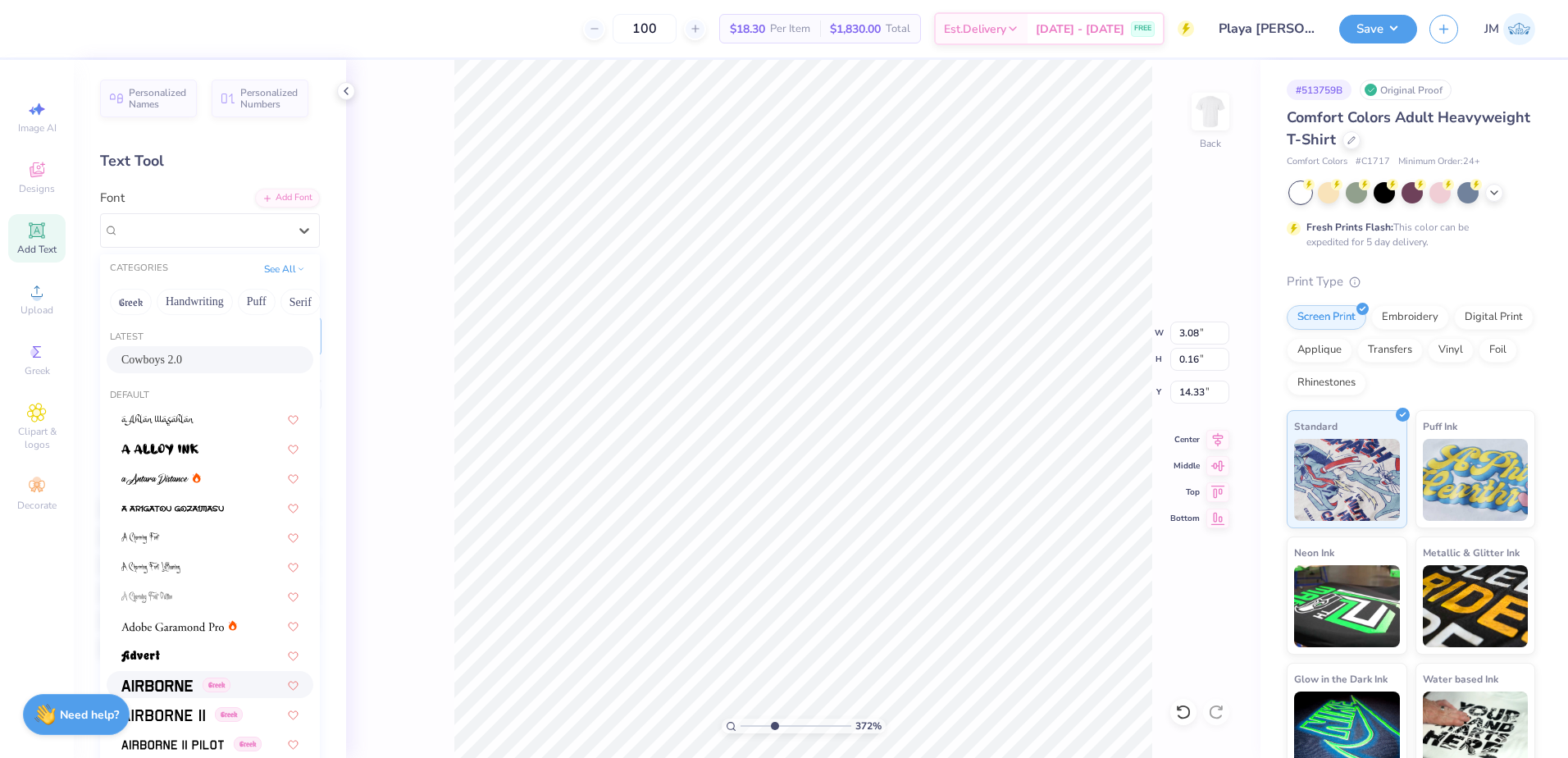
click at [178, 683] on img at bounding box center [158, 685] width 72 height 11
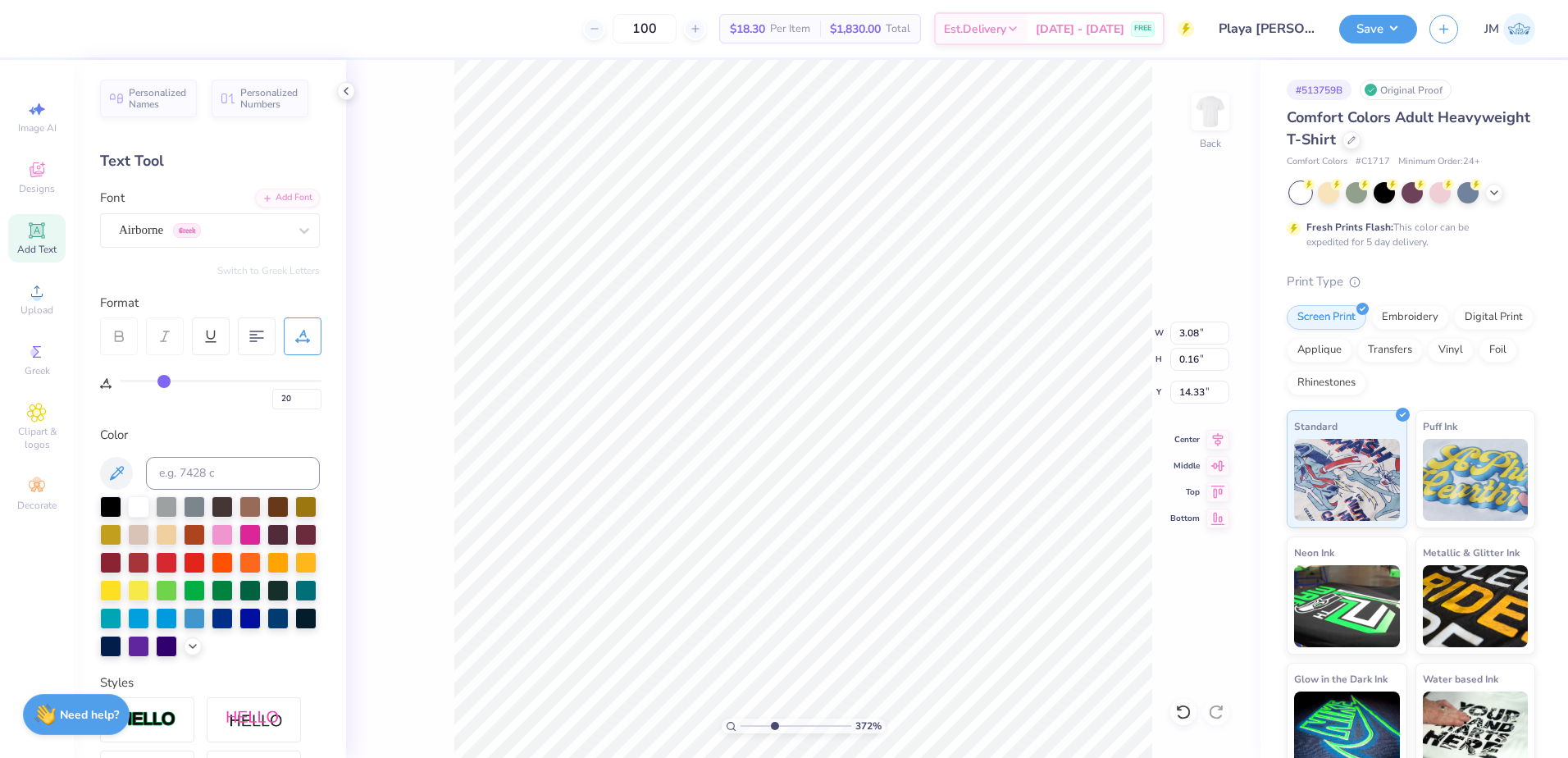
type input "3.04"
type input "0.18"
type input "14.32"
type textarea "-"
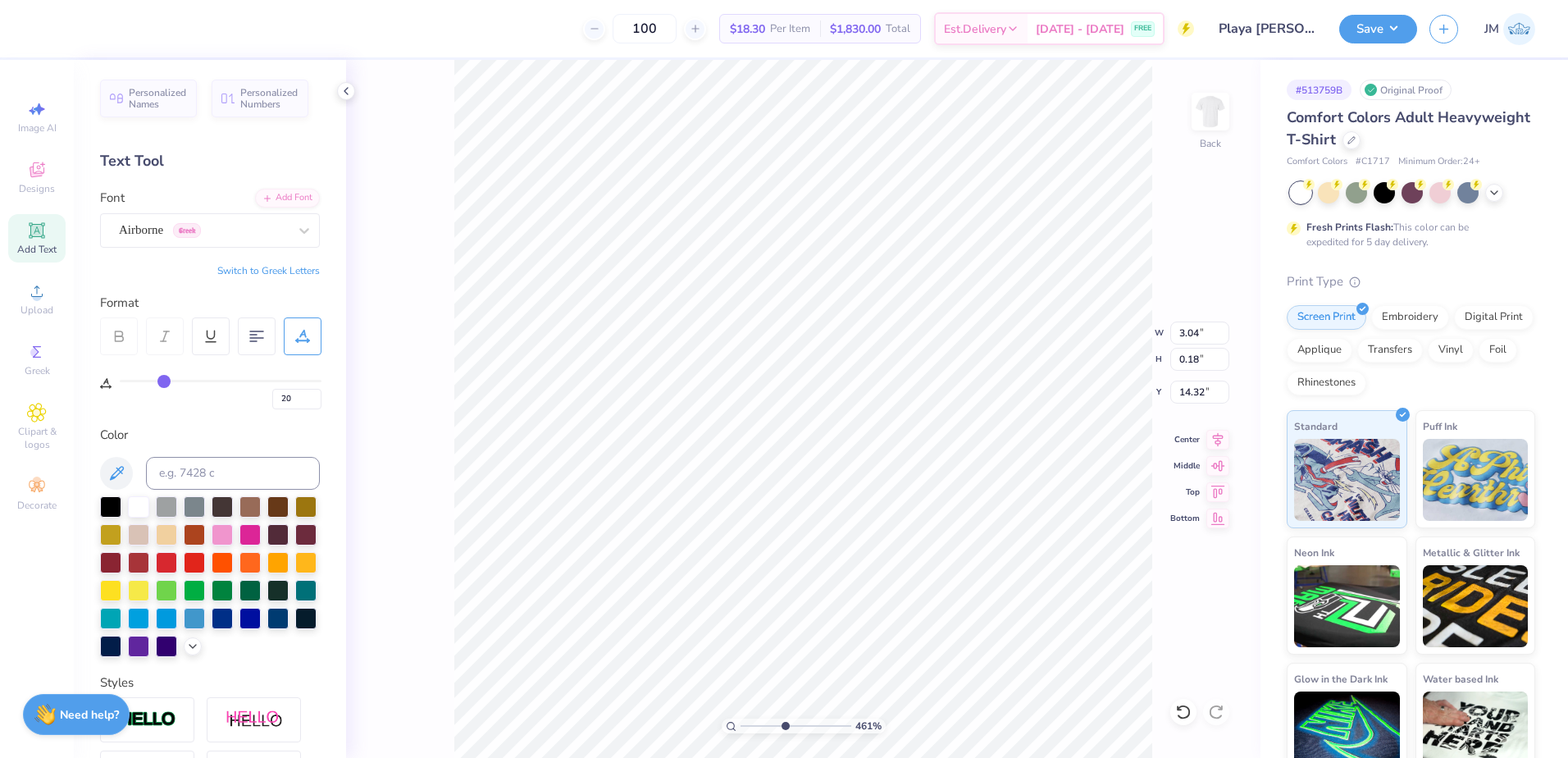
click at [784, 722] on input "range" at bounding box center [796, 726] width 111 height 14
type input "6.1"
click at [801, 723] on input "range" at bounding box center [796, 726] width 111 height 14
type input "7.29"
type input "9.15"
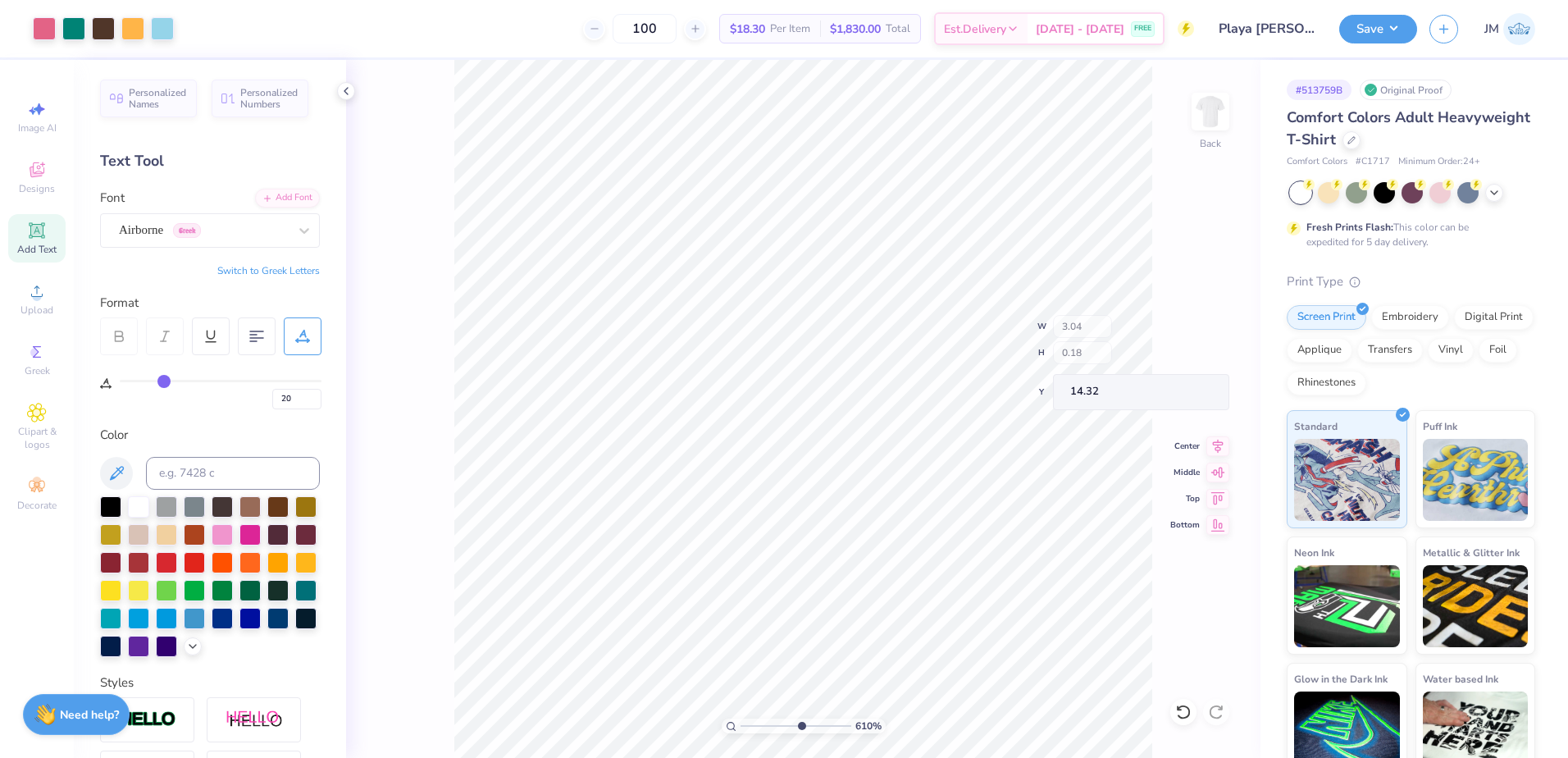
type input "5.27"
type input "0.08"
type input "0.05"
type input "7.89"
click at [820, 725] on input "range" at bounding box center [796, 726] width 111 height 14
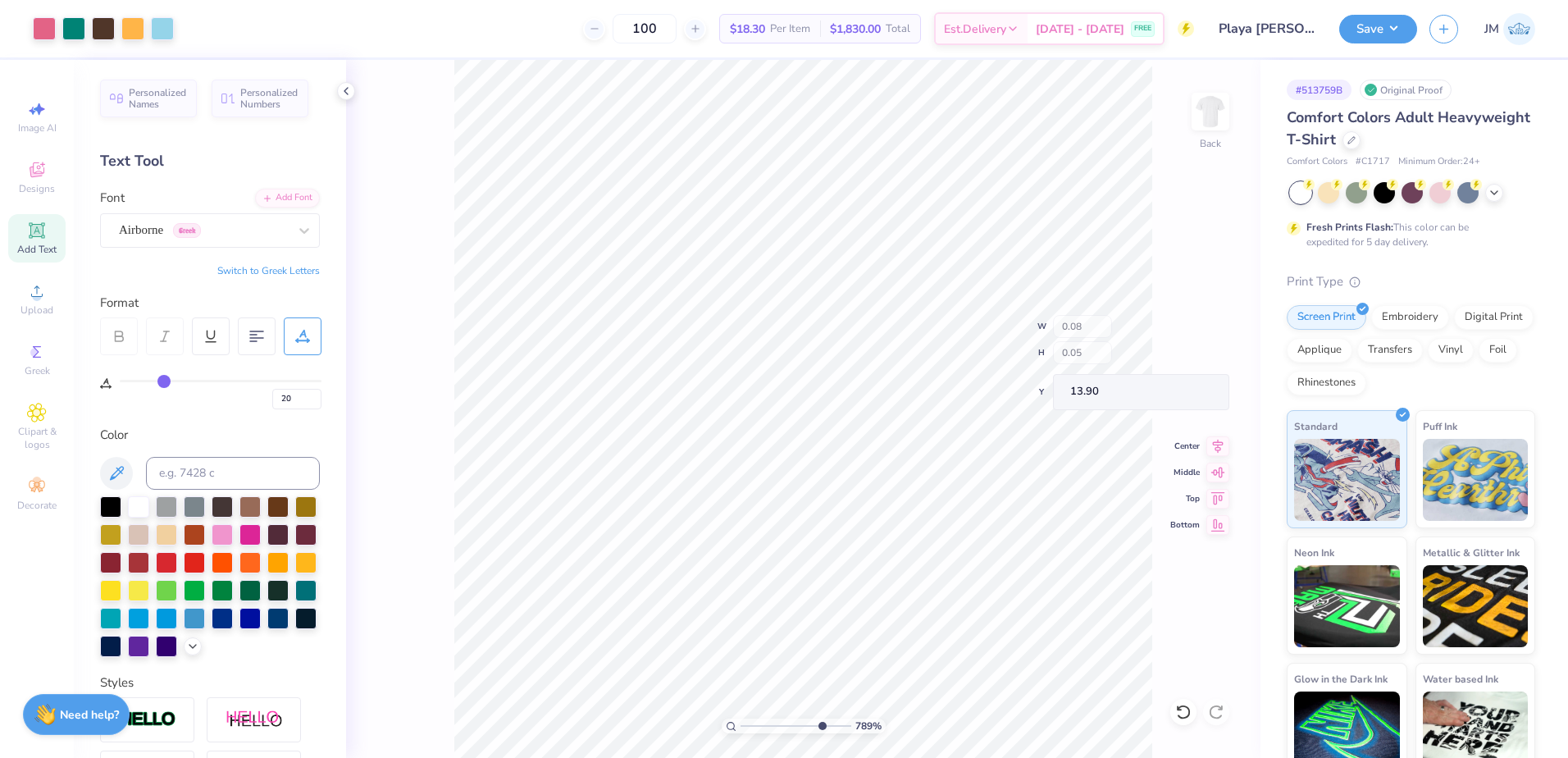
type input "13.90"
click at [826, 725] on input "range" at bounding box center [796, 726] width 111 height 14
drag, startPoint x: 838, startPoint y: 725, endPoint x: 864, endPoint y: 721, distance: 26.3
type input "10"
click at [846, 721] on input "range" at bounding box center [793, 726] width 105 height 14
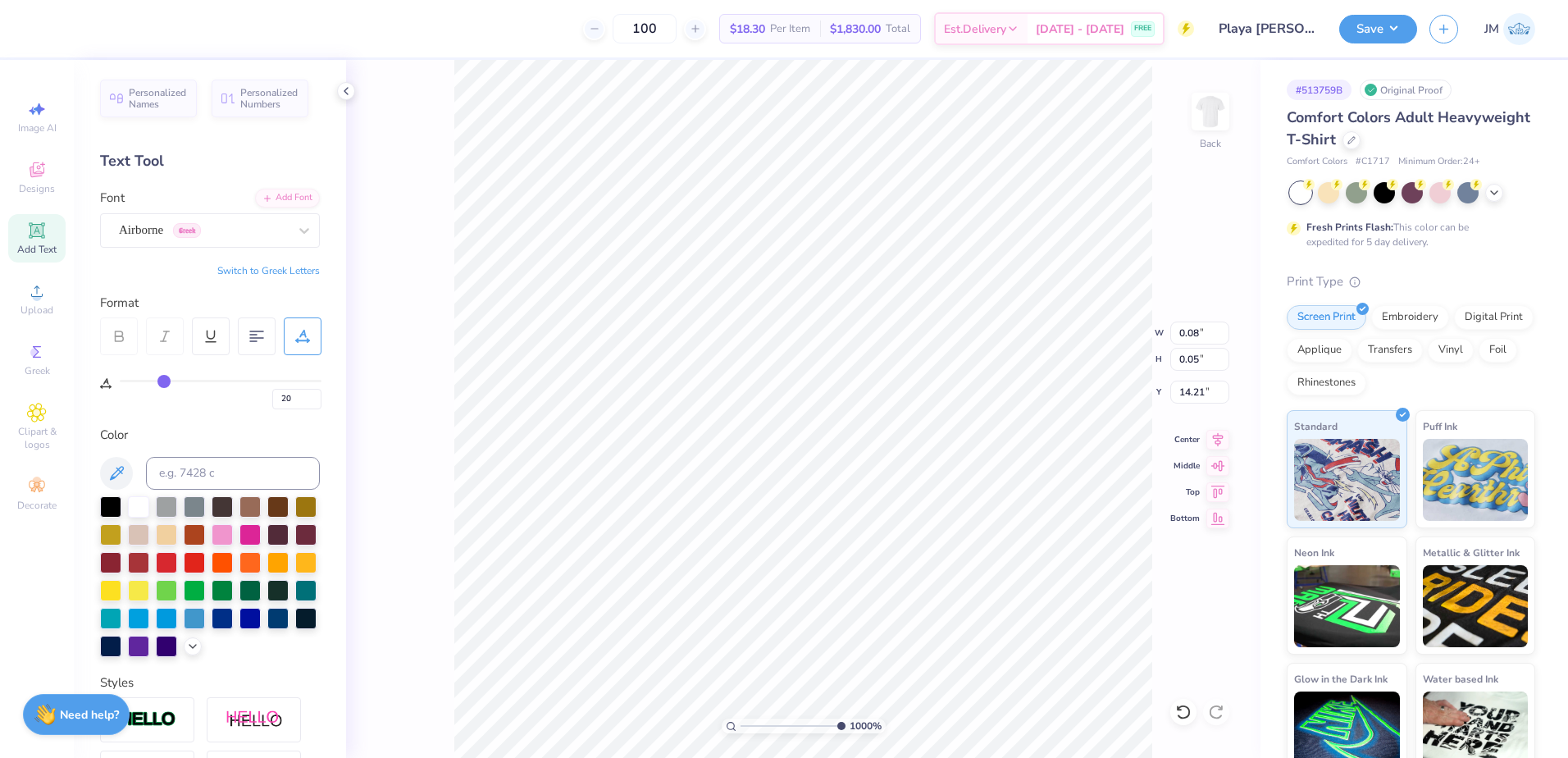
type input "14.21"
type textarea ","
type input "13.95"
type input "0.04"
type input "0.07"
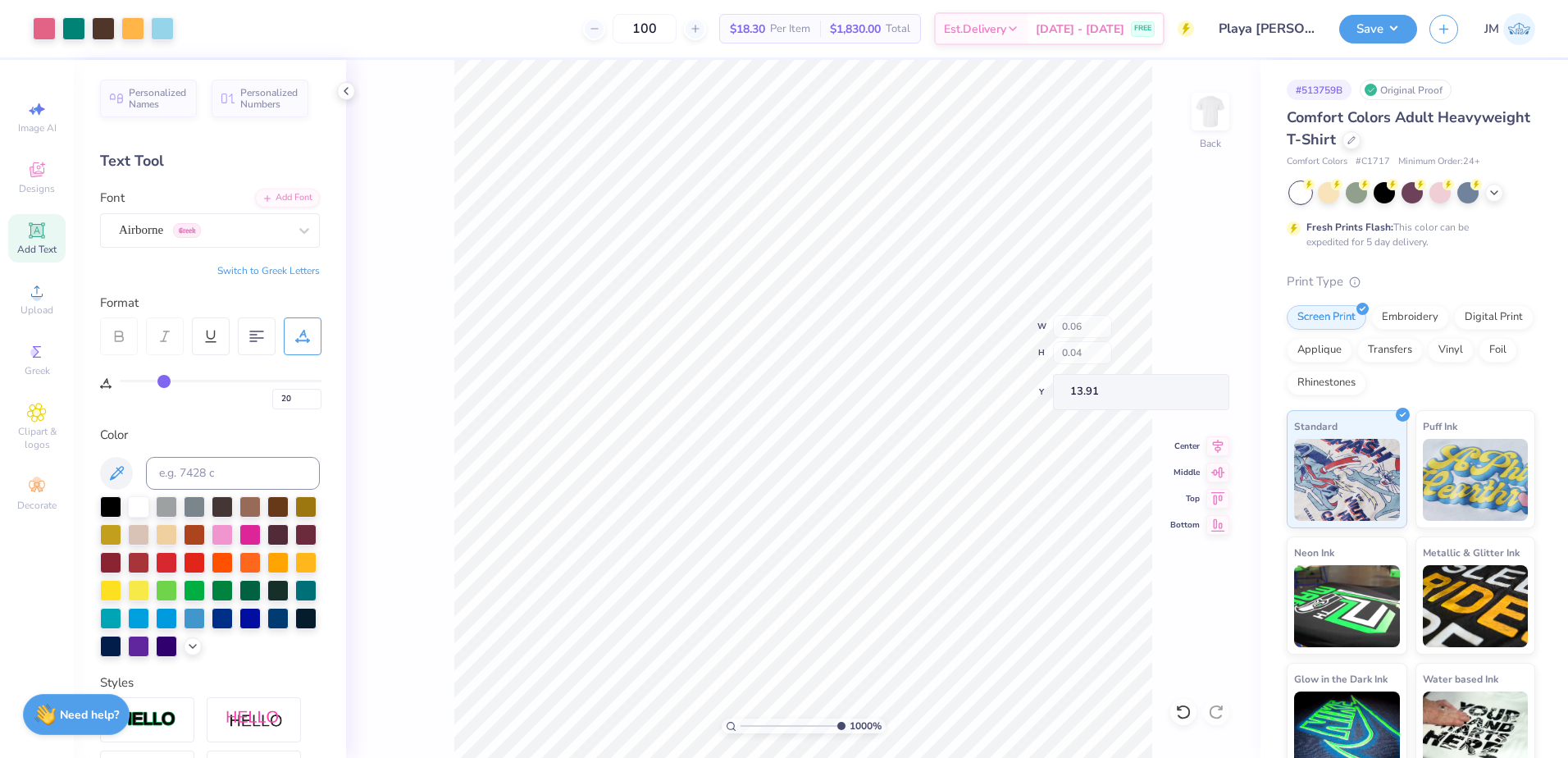
type input "0.06"
type input "0.04"
type input "13.91"
drag, startPoint x: 841, startPoint y: 720, endPoint x: 831, endPoint y: 723, distance: 10.4
click at [831, 723] on input "range" at bounding box center [793, 726] width 105 height 14
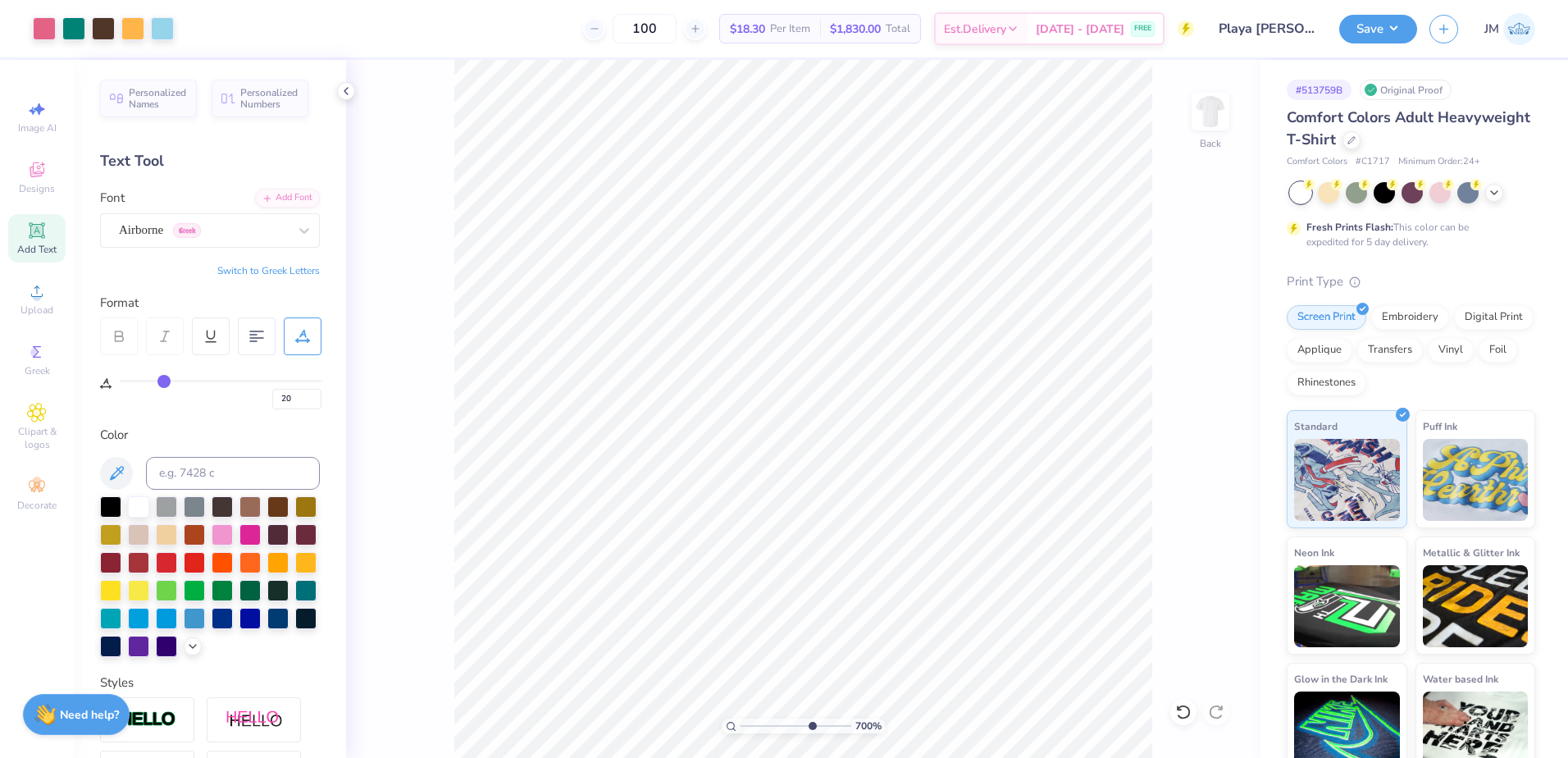
drag, startPoint x: 831, startPoint y: 722, endPoint x: 811, endPoint y: 719, distance: 20.2
click at [811, 721] on input "range" at bounding box center [796, 726] width 111 height 14
click at [819, 726] on input "range" at bounding box center [796, 726] width 111 height 14
click at [865, 570] on li "Group" at bounding box center [869, 578] width 129 height 32
drag, startPoint x: 811, startPoint y: 723, endPoint x: 758, endPoint y: 719, distance: 53.2
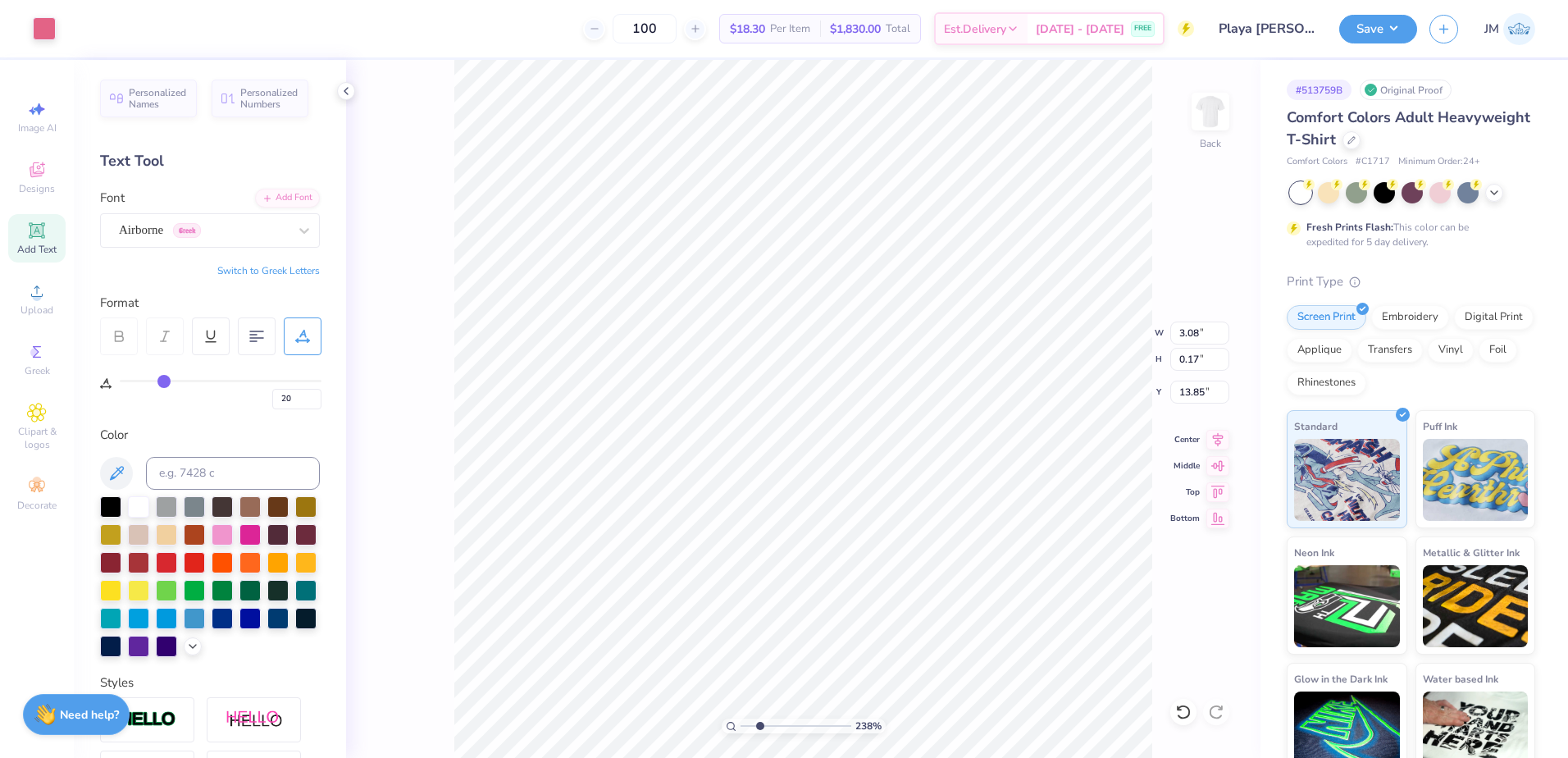
type input "2.23"
click at [758, 719] on input "range" at bounding box center [796, 726] width 111 height 14
type input "3.58"
type input "0.27"
type input "13.44"
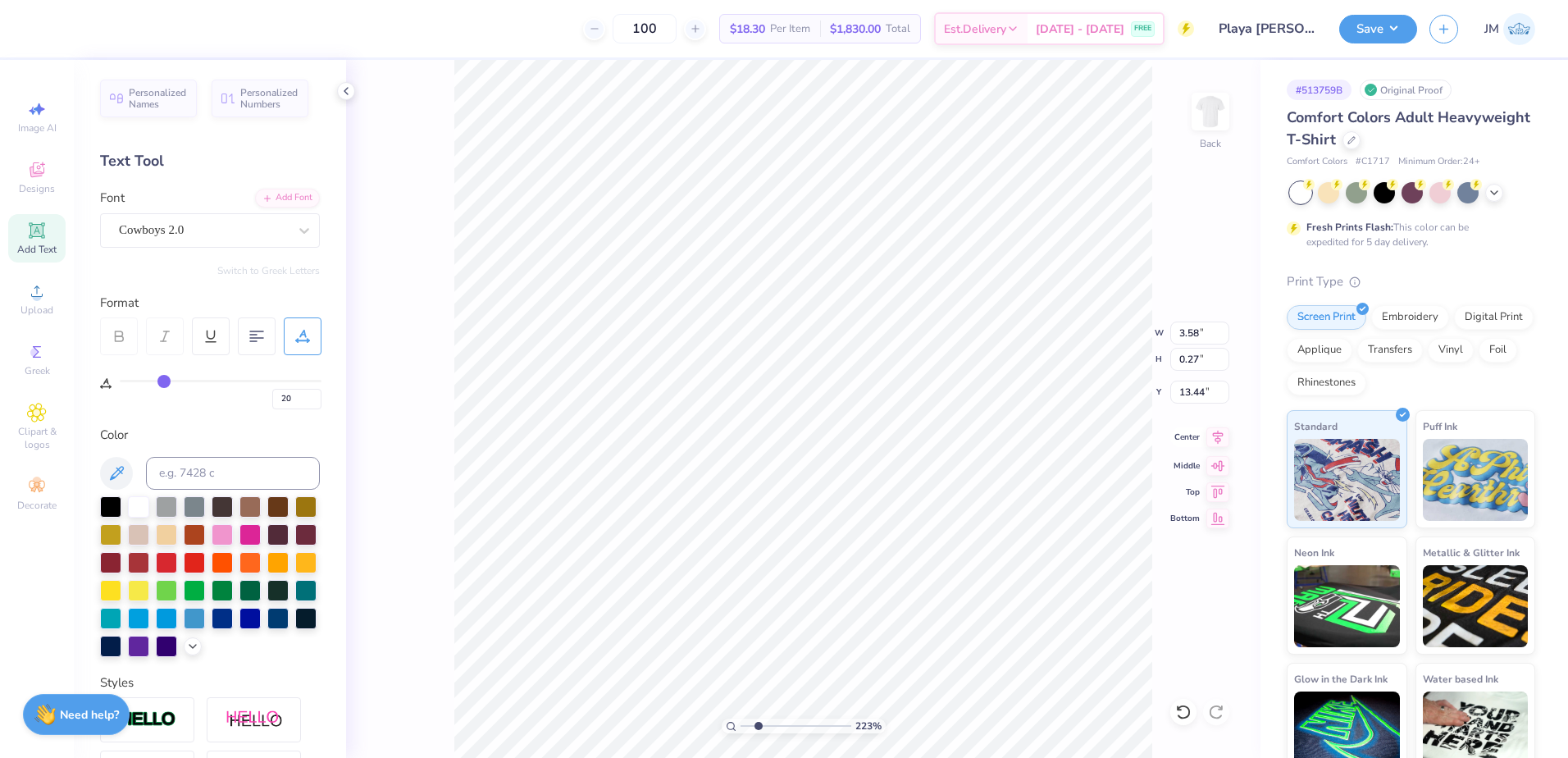
click at [1209, 433] on icon at bounding box center [1218, 437] width 23 height 20
click at [1214, 434] on icon at bounding box center [1218, 438] width 11 height 14
drag, startPoint x: 765, startPoint y: 721, endPoint x: 814, endPoint y: 725, distance: 49.2
type input "7.37"
click at [814, 727] on input "range" at bounding box center [796, 726] width 111 height 14
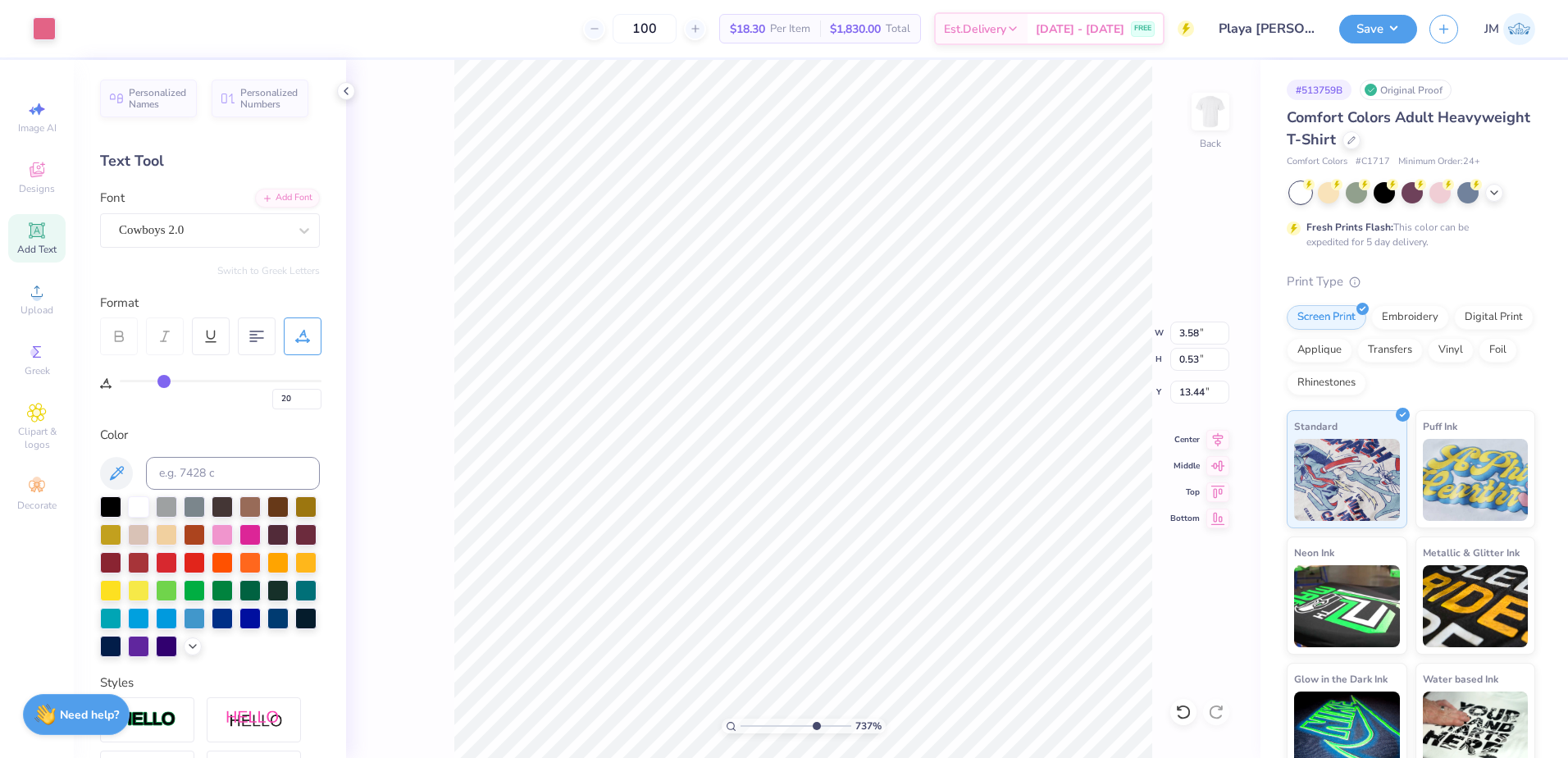
type input "3.58"
type input "0.53"
type input "13.35"
drag, startPoint x: 767, startPoint y: 720, endPoint x: 753, endPoint y: 709, distance: 17.8
click at [753, 719] on input "range" at bounding box center [796, 726] width 111 height 14
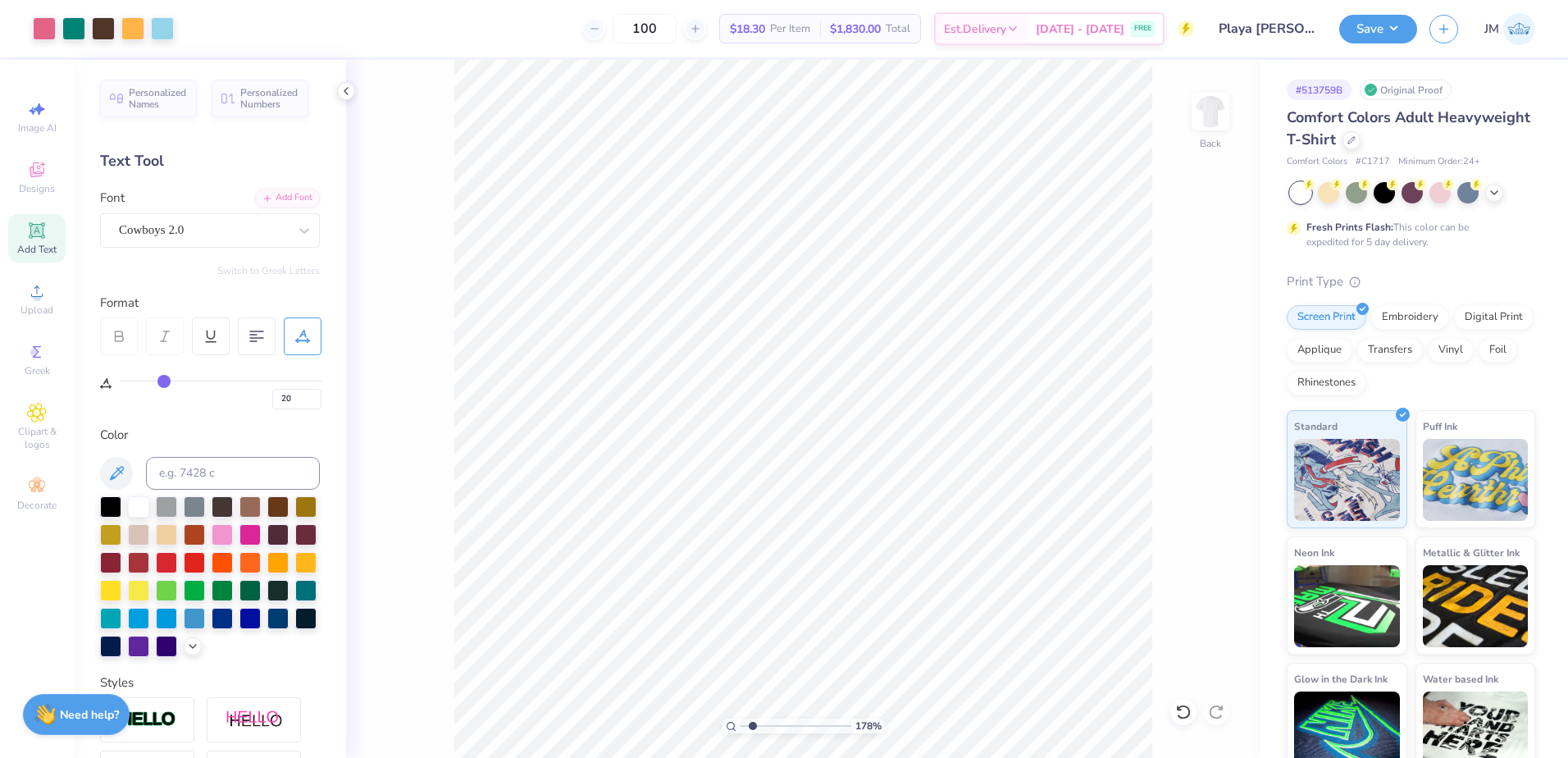
type input "1.19"
click at [746, 719] on input "range" at bounding box center [796, 726] width 111 height 14
click at [1225, 437] on icon at bounding box center [1218, 437] width 23 height 20
click at [849, 579] on li "Group" at bounding box center [870, 578] width 129 height 32
type input "7.29"
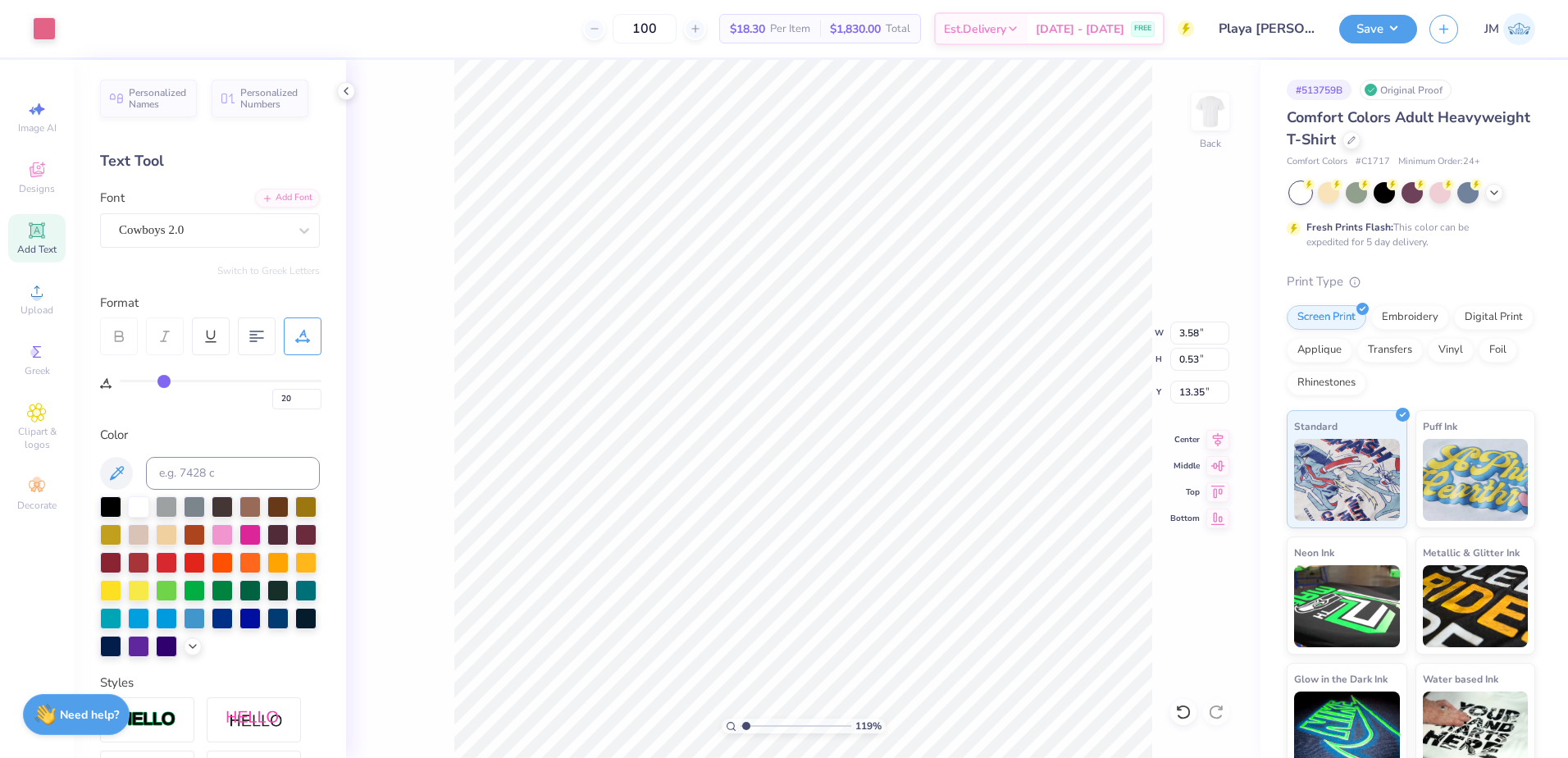
type input "7.98"
type input "5.27"
click at [1215, 440] on icon at bounding box center [1218, 438] width 11 height 14
click at [1217, 433] on icon at bounding box center [1218, 437] width 23 height 20
click at [877, 577] on li "Group" at bounding box center [877, 578] width 129 height 32
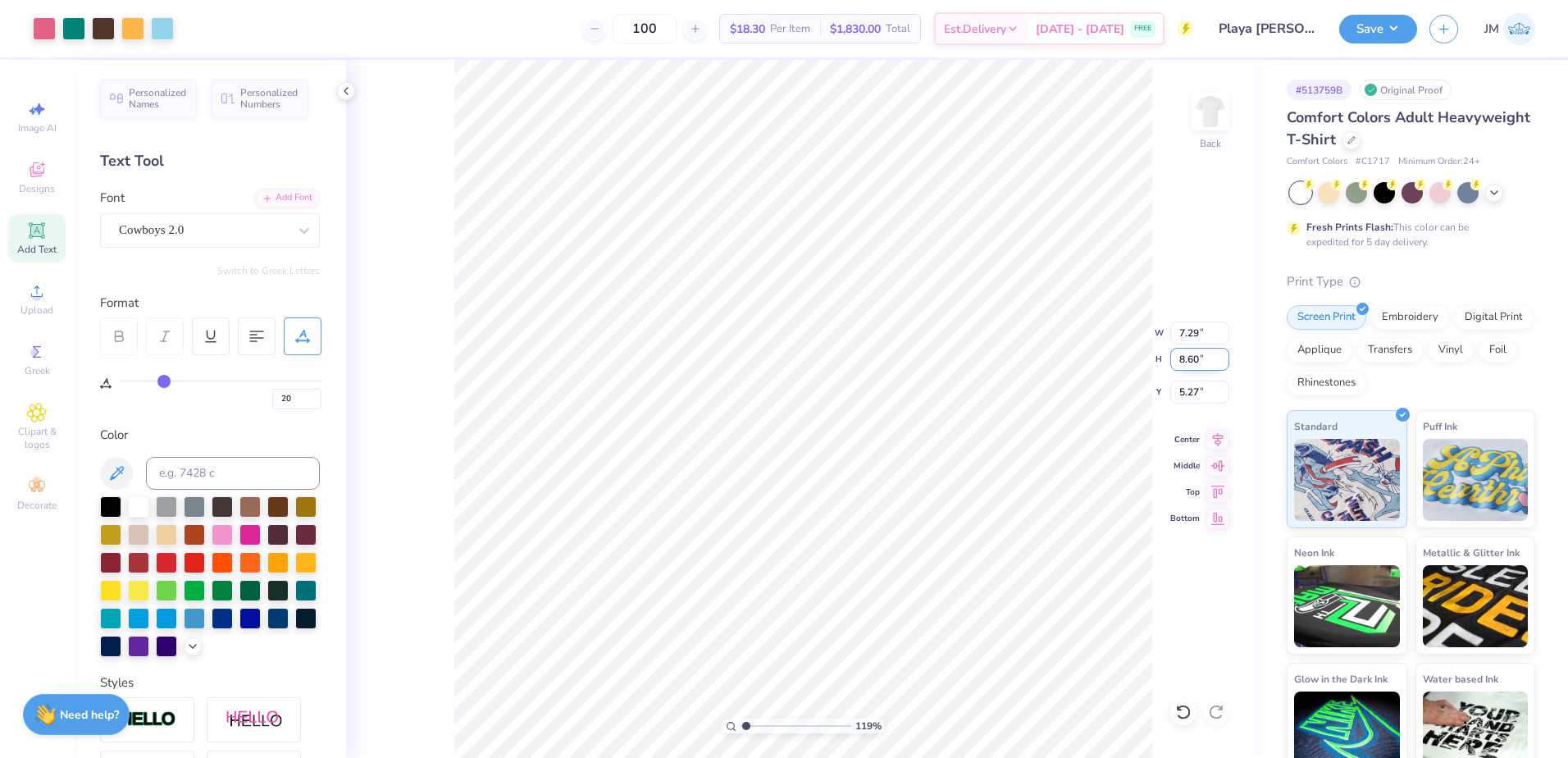
click at [1194, 362] on input "8.60" at bounding box center [1199, 359] width 59 height 23
click at [1191, 328] on input "7.29" at bounding box center [1199, 333] width 59 height 23
click at [1189, 392] on input "5.27" at bounding box center [1199, 392] width 59 height 23
type input "12.00"
type input "14.16"
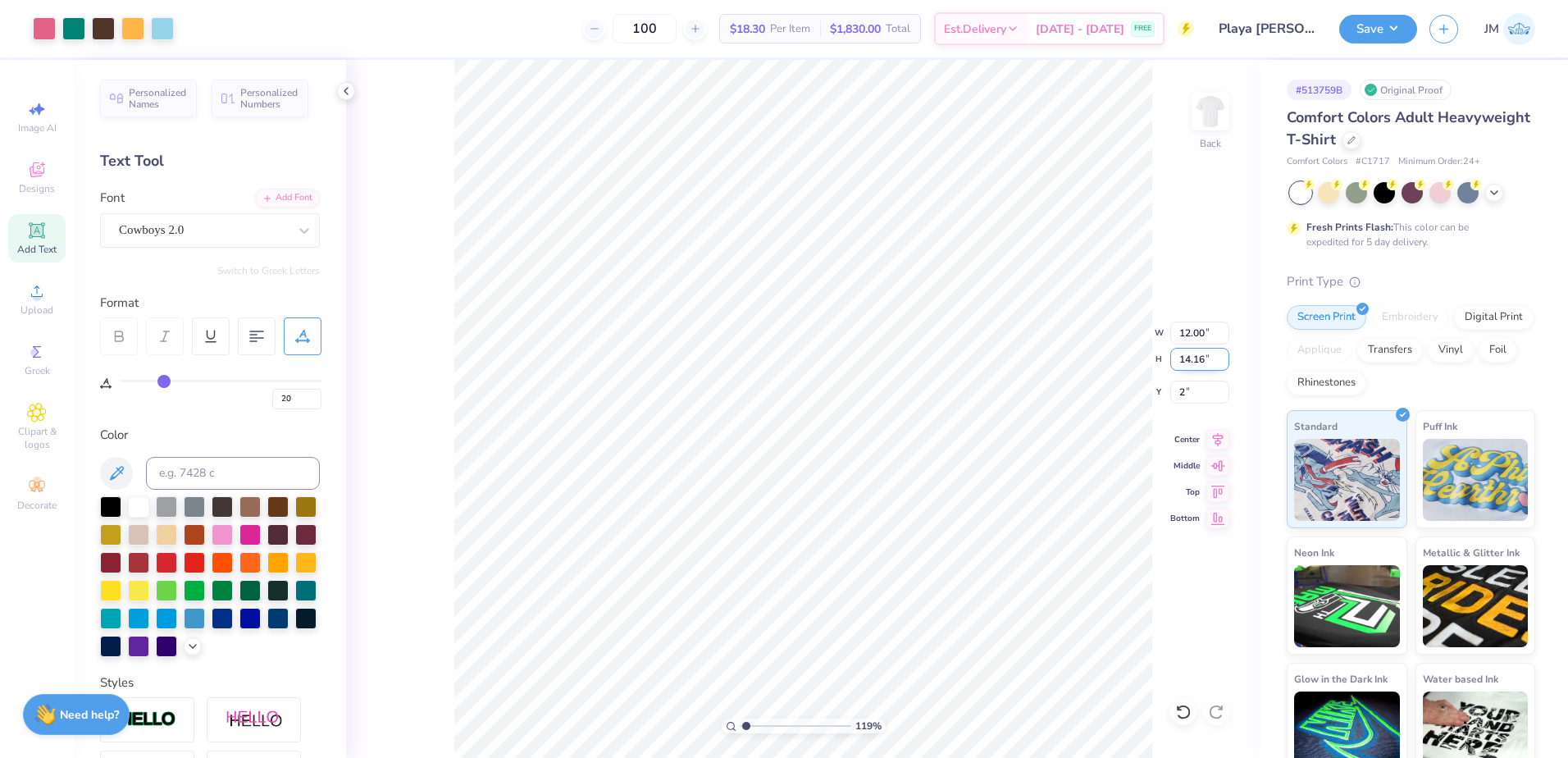
click at [1196, 362] on input "14.16" at bounding box center [1199, 359] width 59 height 23
type input "2.00"
drag, startPoint x: 740, startPoint y: 726, endPoint x: 732, endPoint y: 721, distance: 9.4
type input "1"
click at [741, 725] on input "range" at bounding box center [796, 726] width 111 height 14
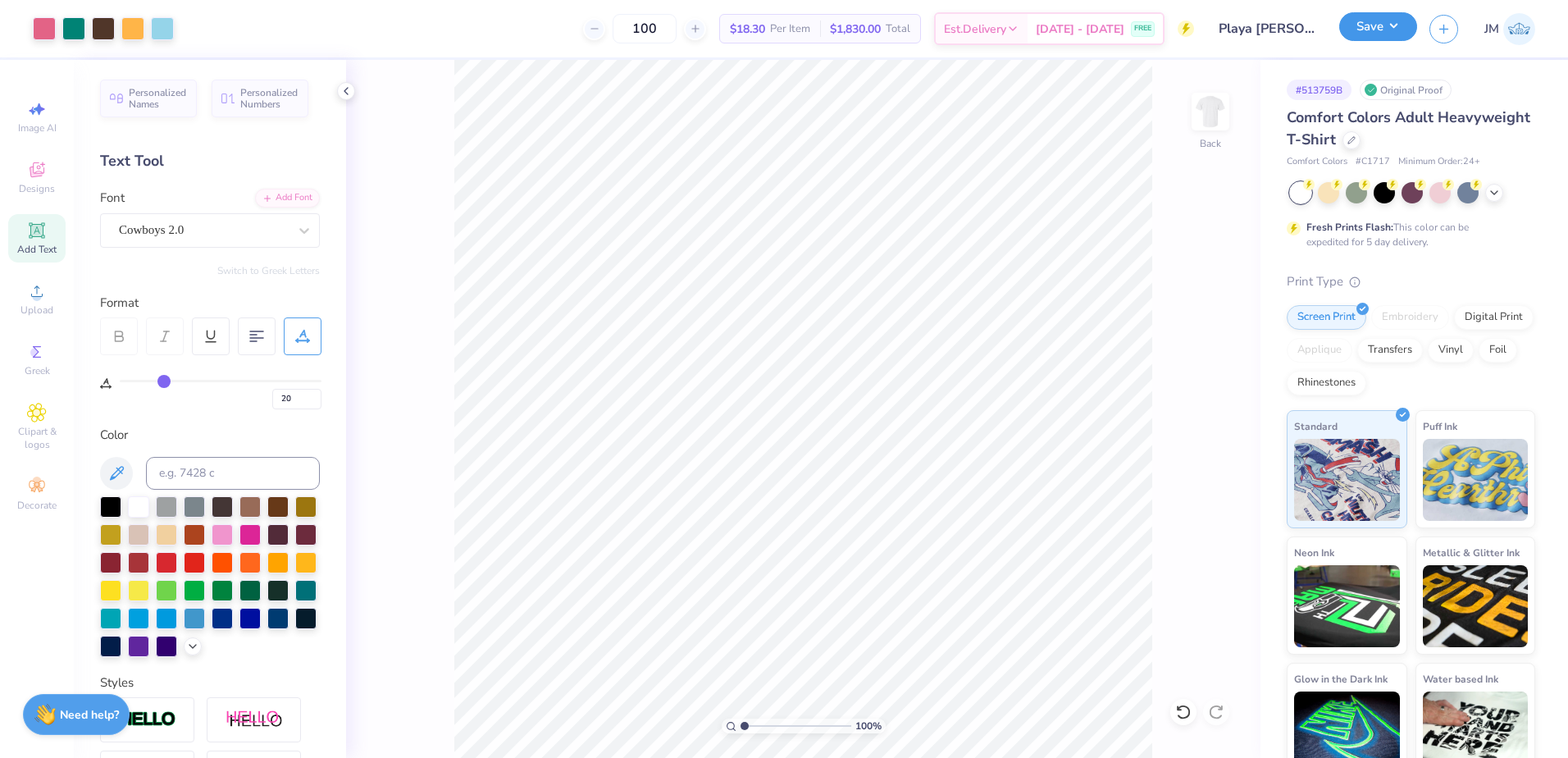
click at [1364, 39] on button "Save" at bounding box center [1378, 26] width 78 height 29
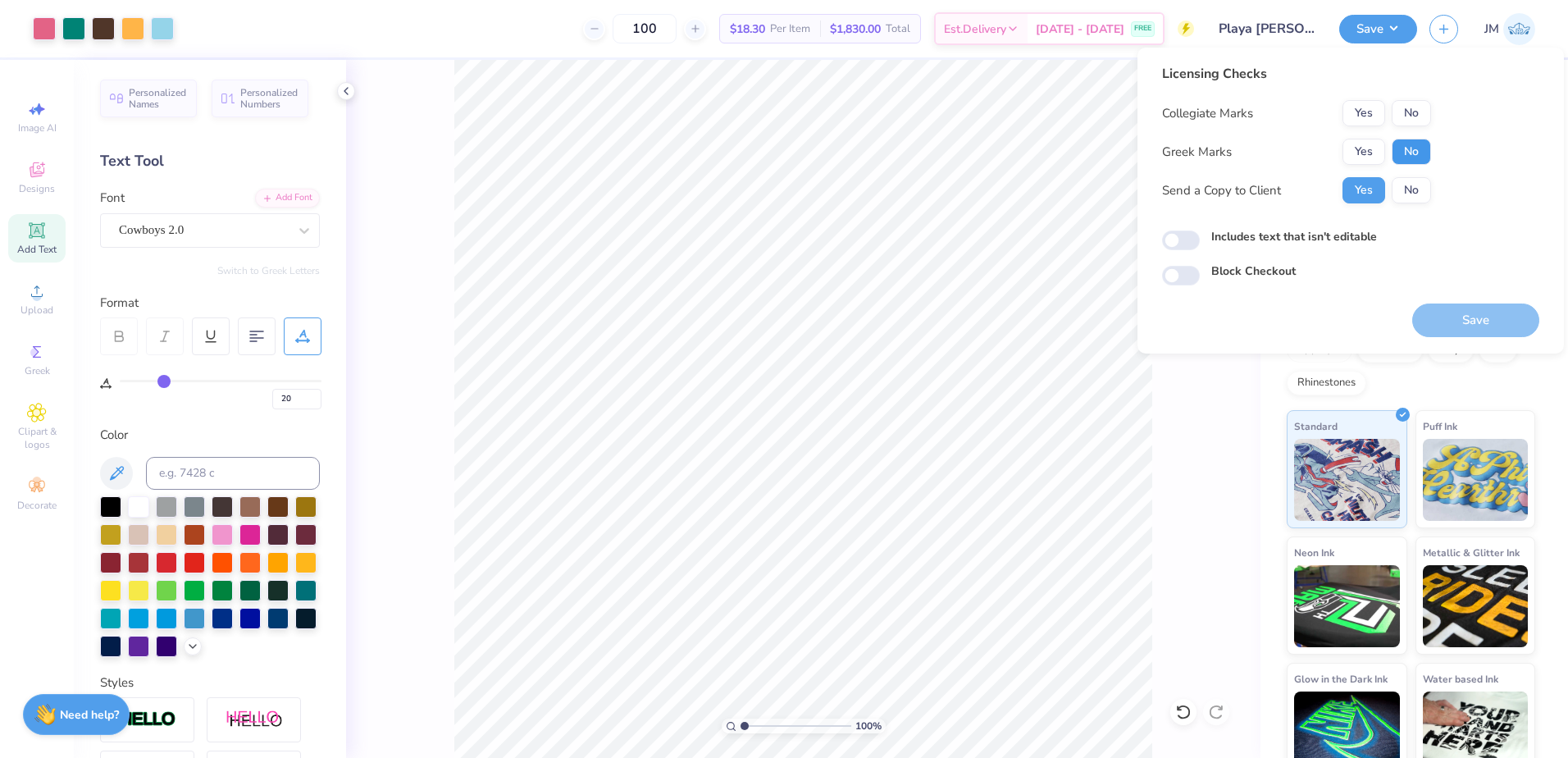
click at [1412, 155] on button "No" at bounding box center [1411, 152] width 39 height 26
click at [1410, 112] on button "No" at bounding box center [1411, 112] width 39 height 26
click at [1467, 318] on button "Save" at bounding box center [1475, 319] width 127 height 33
